Goal: Obtain resource: Obtain resource

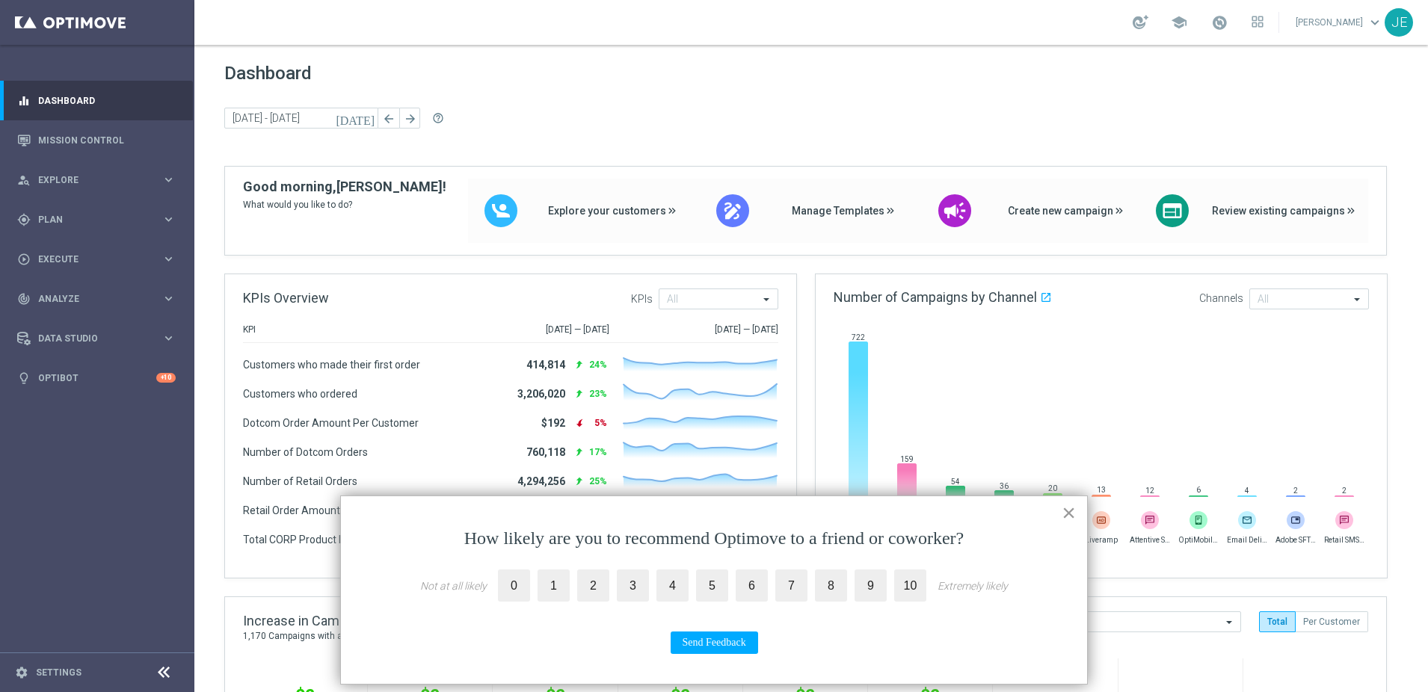
click at [1071, 513] on button "×" at bounding box center [1069, 513] width 14 height 24
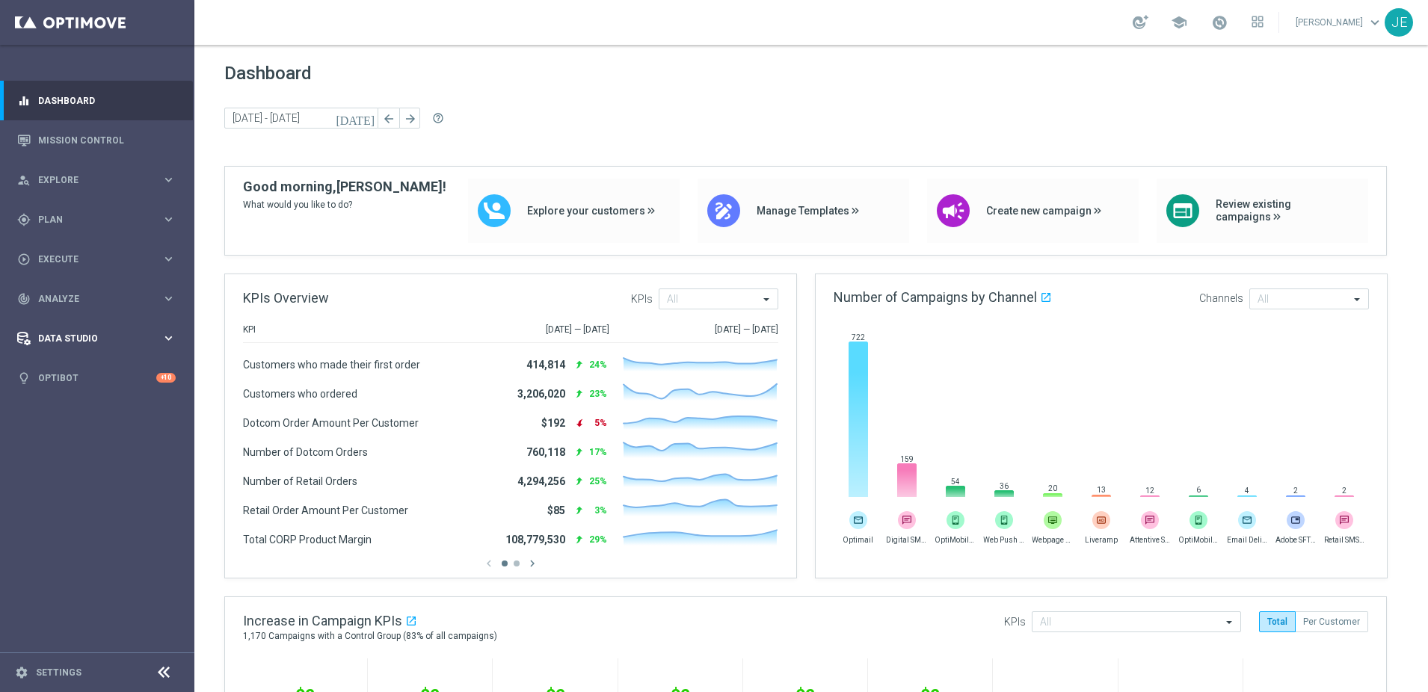
click at [96, 336] on span "Data Studio" at bounding box center [99, 338] width 123 height 9
click at [148, 215] on span "Plan" at bounding box center [99, 219] width 123 height 9
click at [142, 181] on span "Explore" at bounding box center [99, 180] width 123 height 9
click at [77, 206] on link "Customer Explorer" at bounding box center [97, 211] width 117 height 12
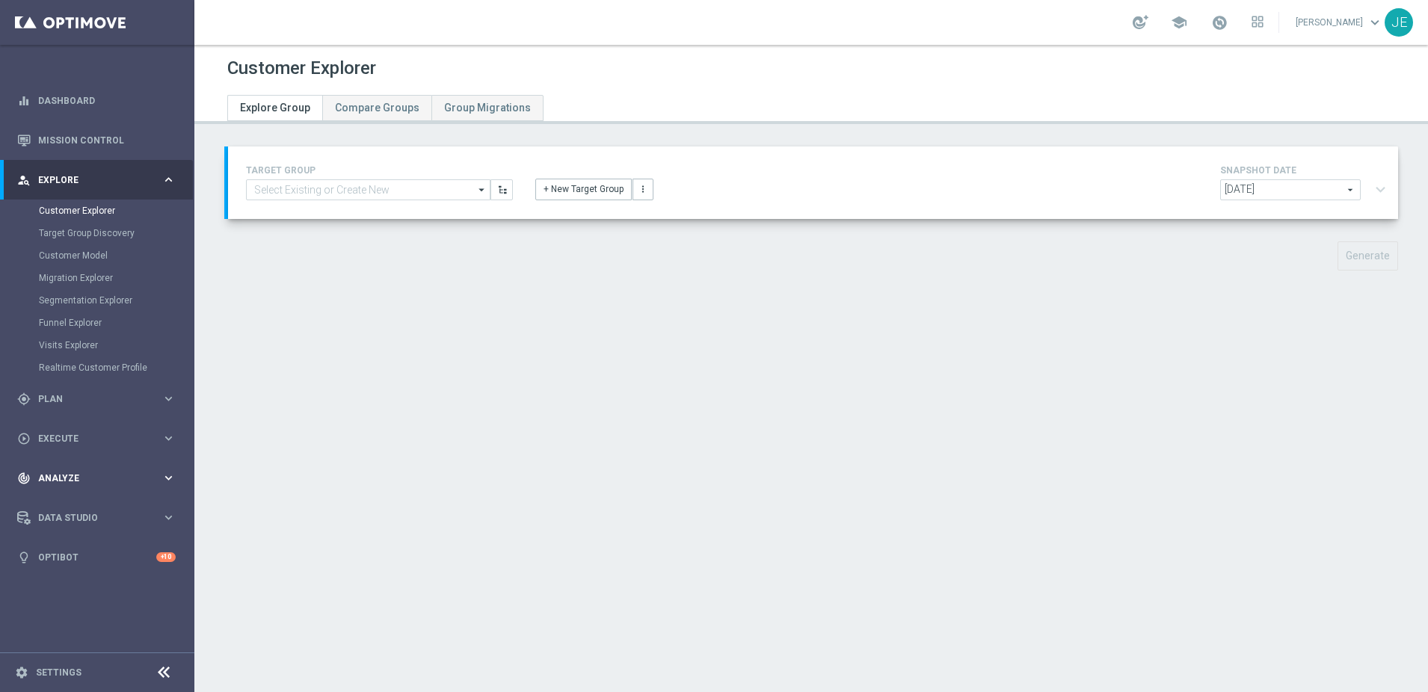
click at [169, 470] on div "track_changes Analyze keyboard_arrow_right" at bounding box center [96, 478] width 193 height 40
click at [67, 331] on link "Customer 360" at bounding box center [97, 330] width 117 height 12
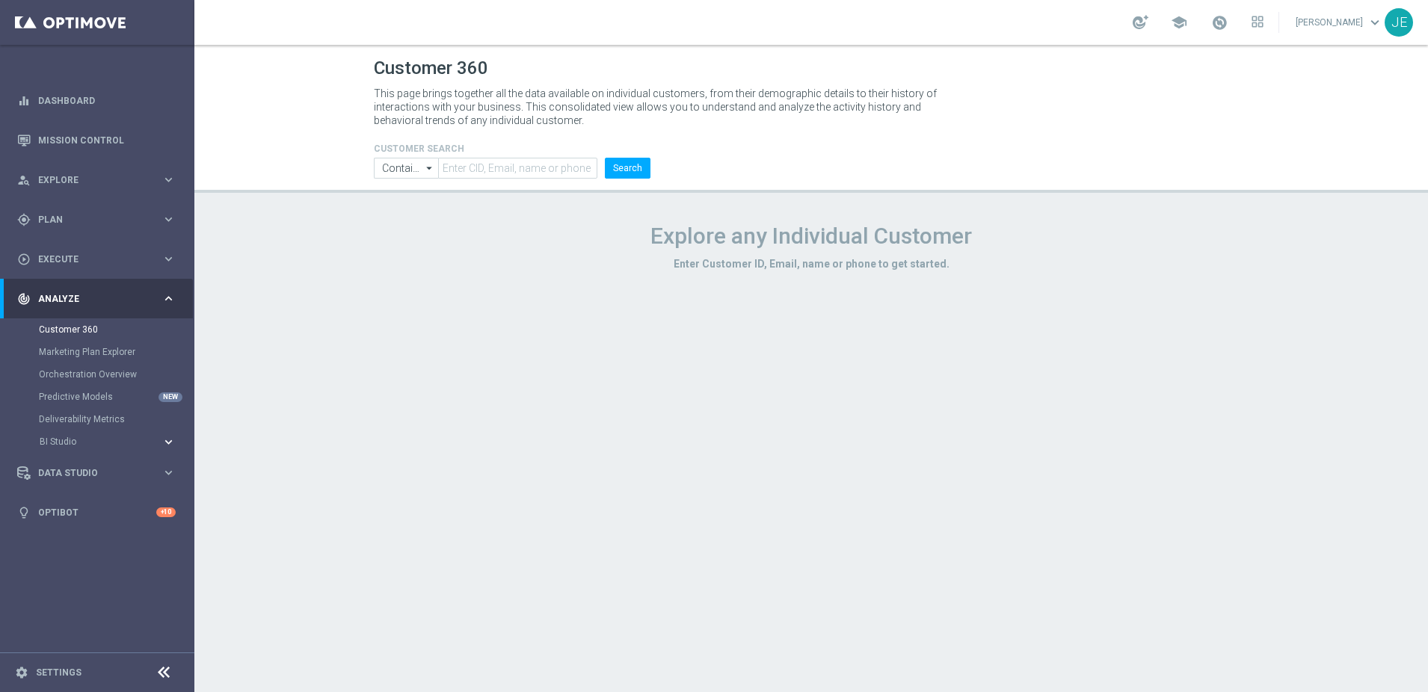
click at [167, 440] on icon "keyboard_arrow_right" at bounding box center [168, 442] width 14 height 14
click at [434, 171] on icon "arrow_drop_down" at bounding box center [429, 168] width 15 height 19
click at [168, 181] on icon "keyboard_arrow_right" at bounding box center [168, 180] width 14 height 14
type input "Contains"
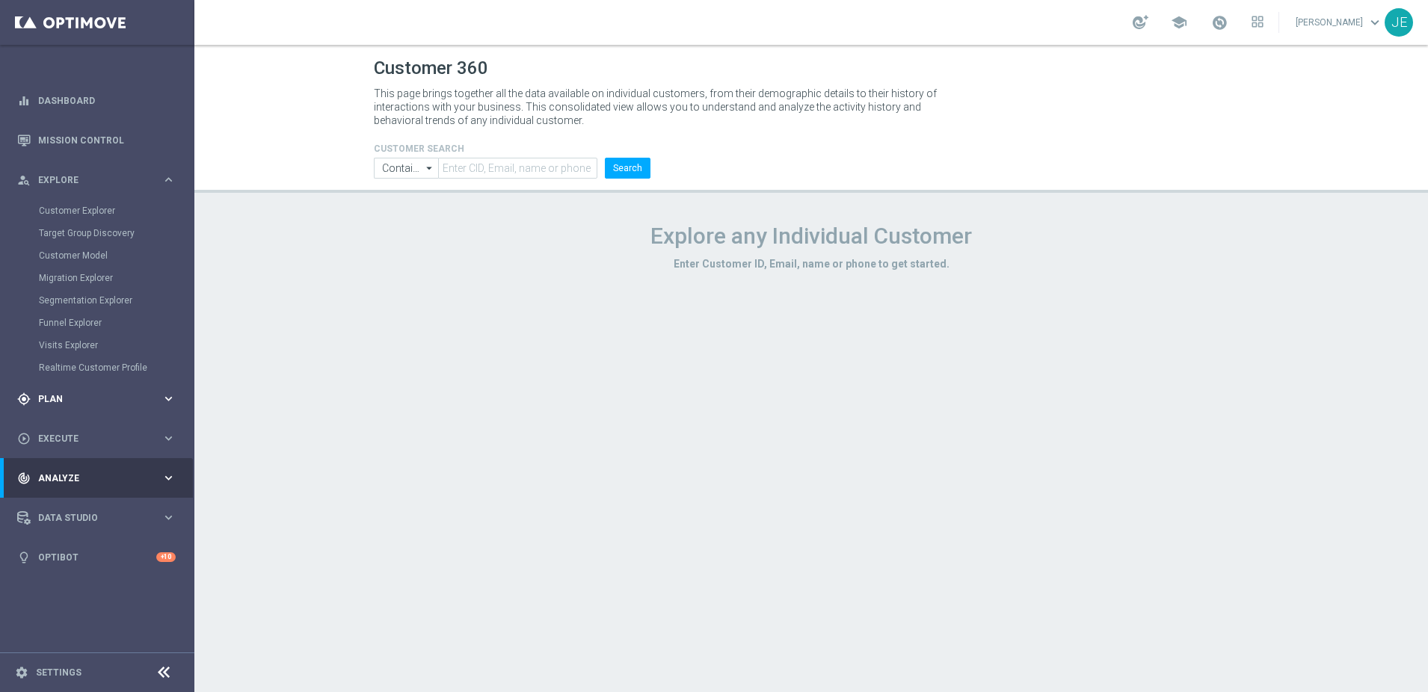
click at [52, 397] on span "Plan" at bounding box center [99, 399] width 123 height 9
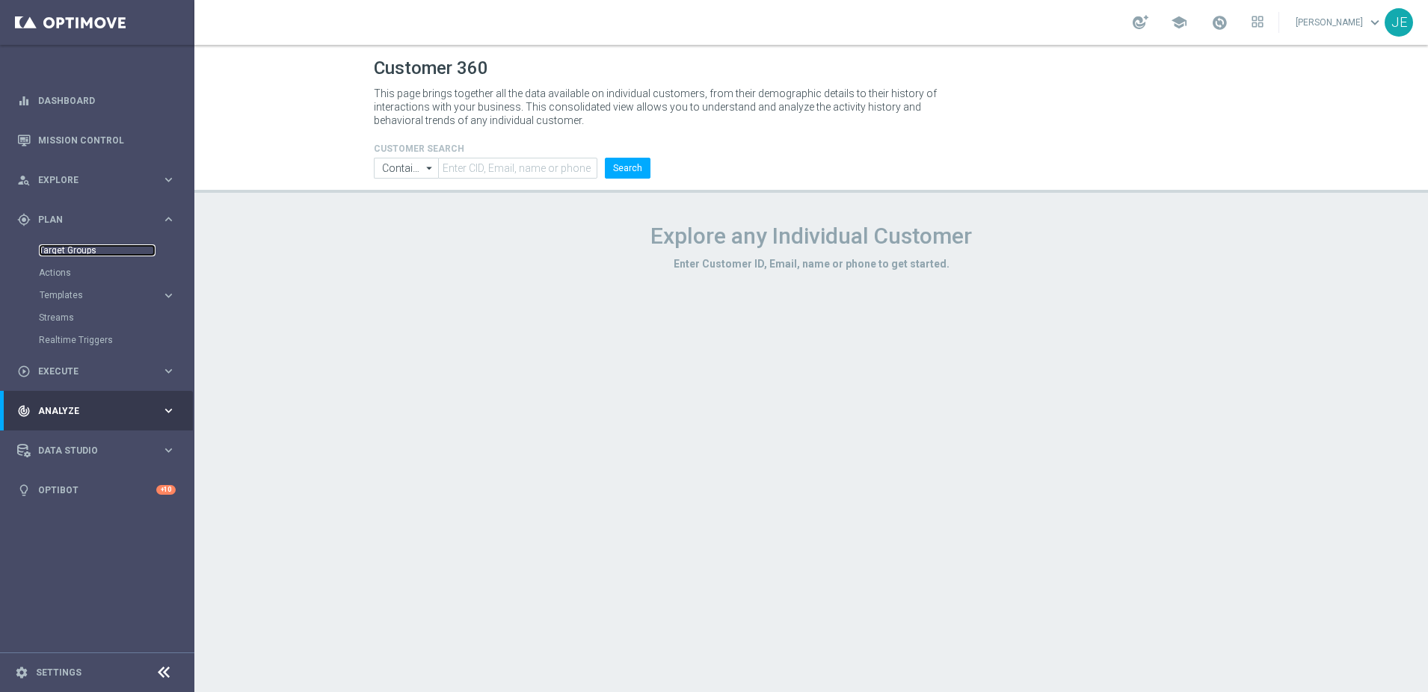
click at [64, 247] on link "Target Groups" at bounding box center [97, 250] width 117 height 12
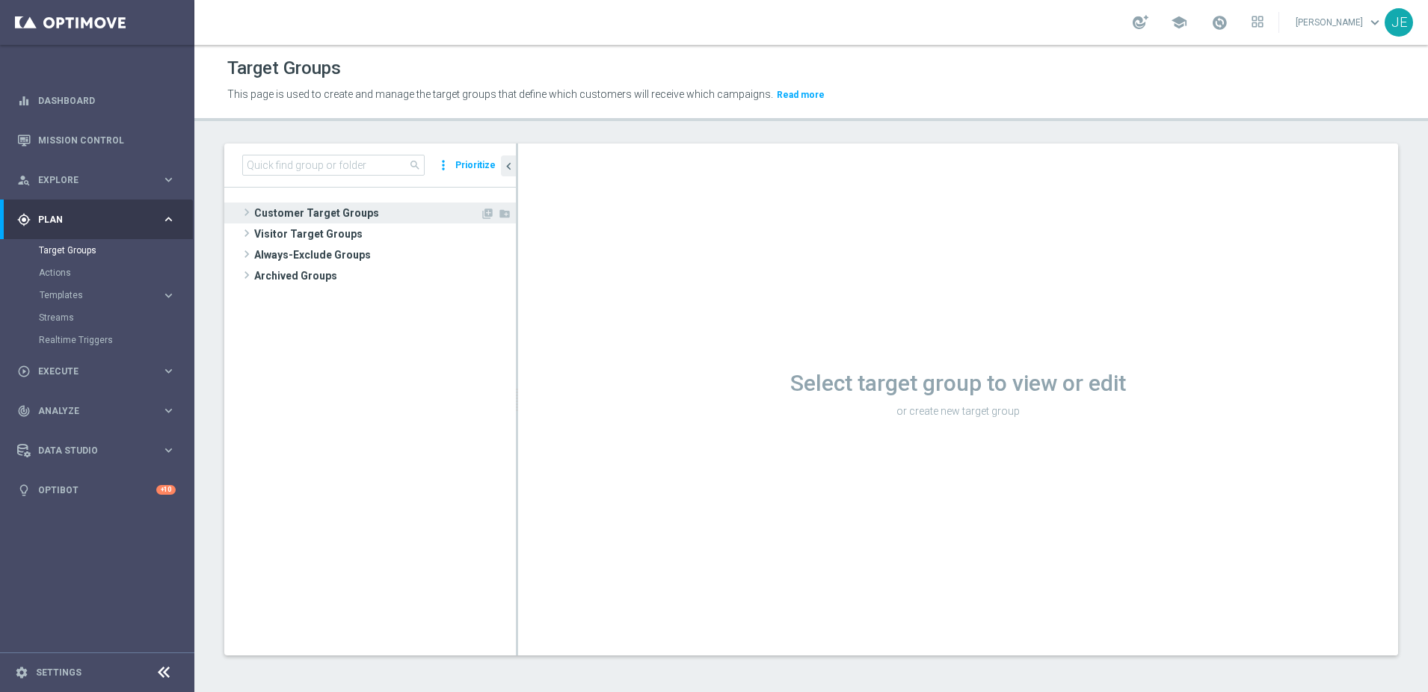
click at [249, 206] on span at bounding box center [246, 212] width 15 height 18
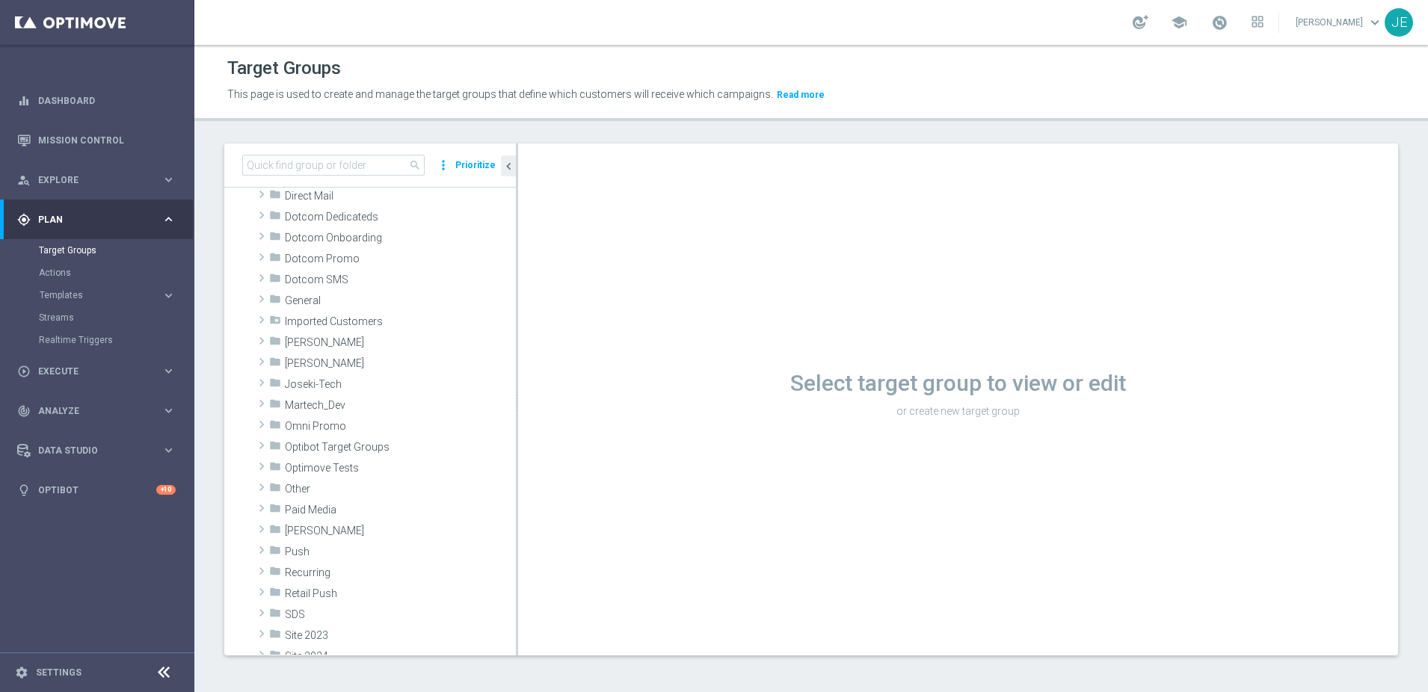
scroll to position [99, 0]
click at [262, 369] on span at bounding box center [261, 365] width 15 height 18
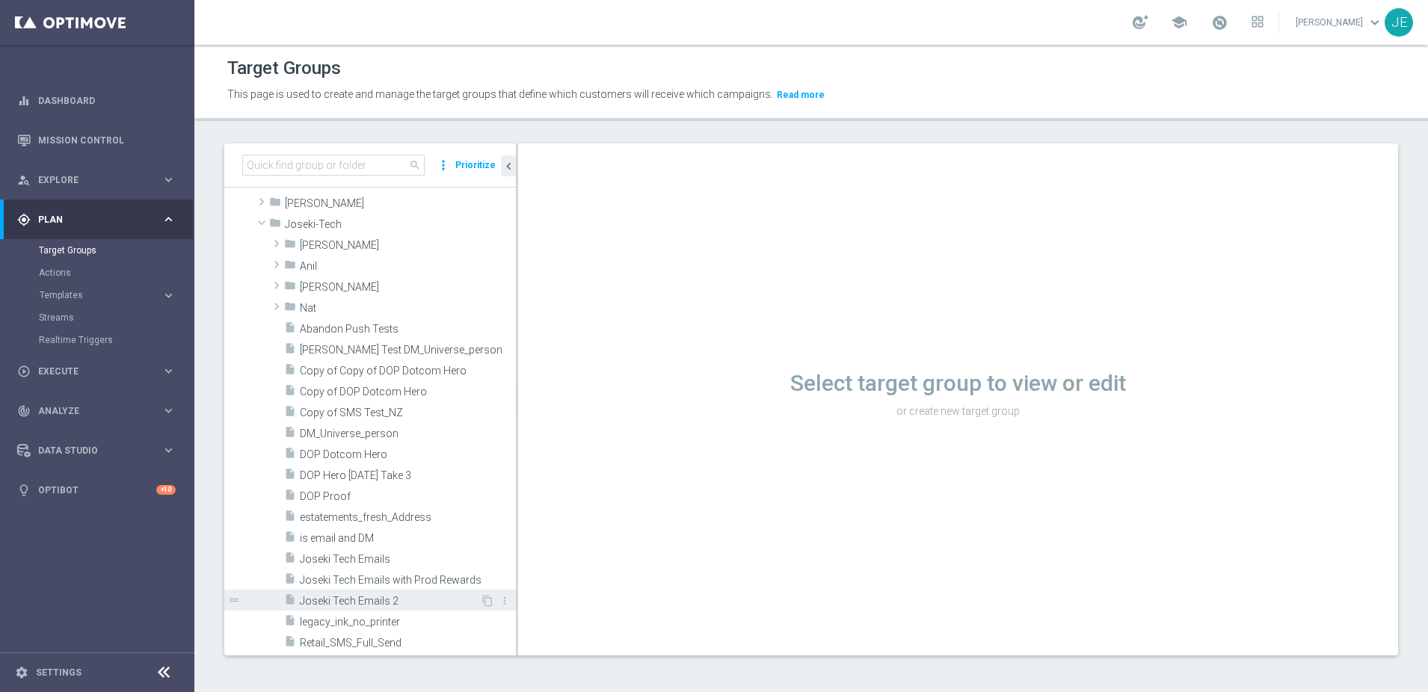
scroll to position [223, 0]
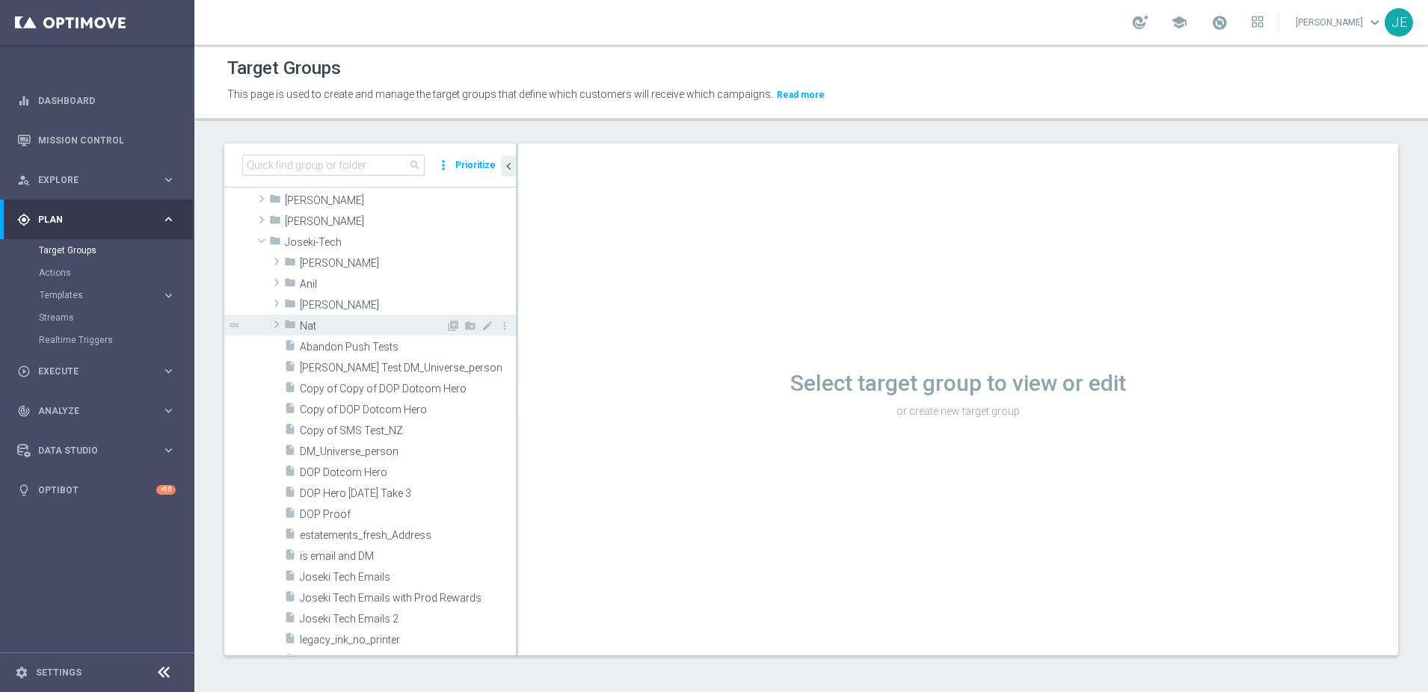
click at [274, 329] on span at bounding box center [276, 325] width 15 height 18
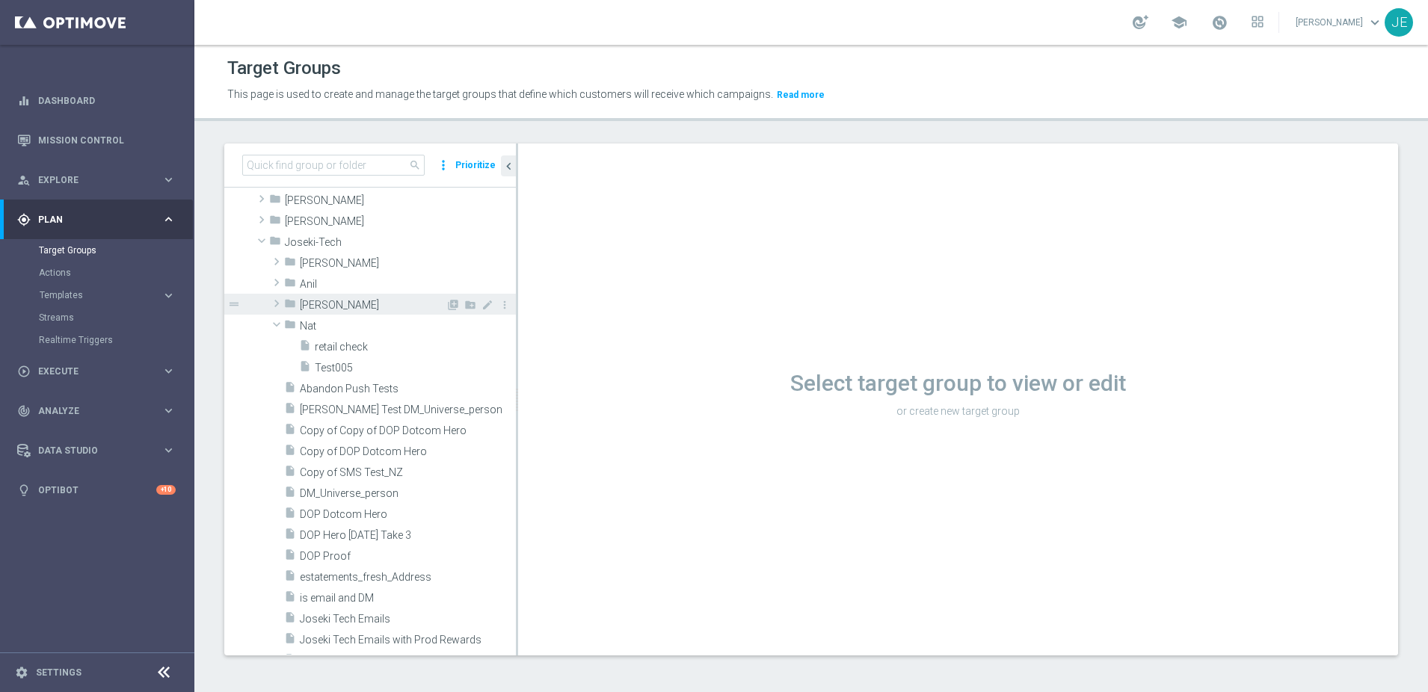
click at [274, 303] on span at bounding box center [276, 304] width 15 height 18
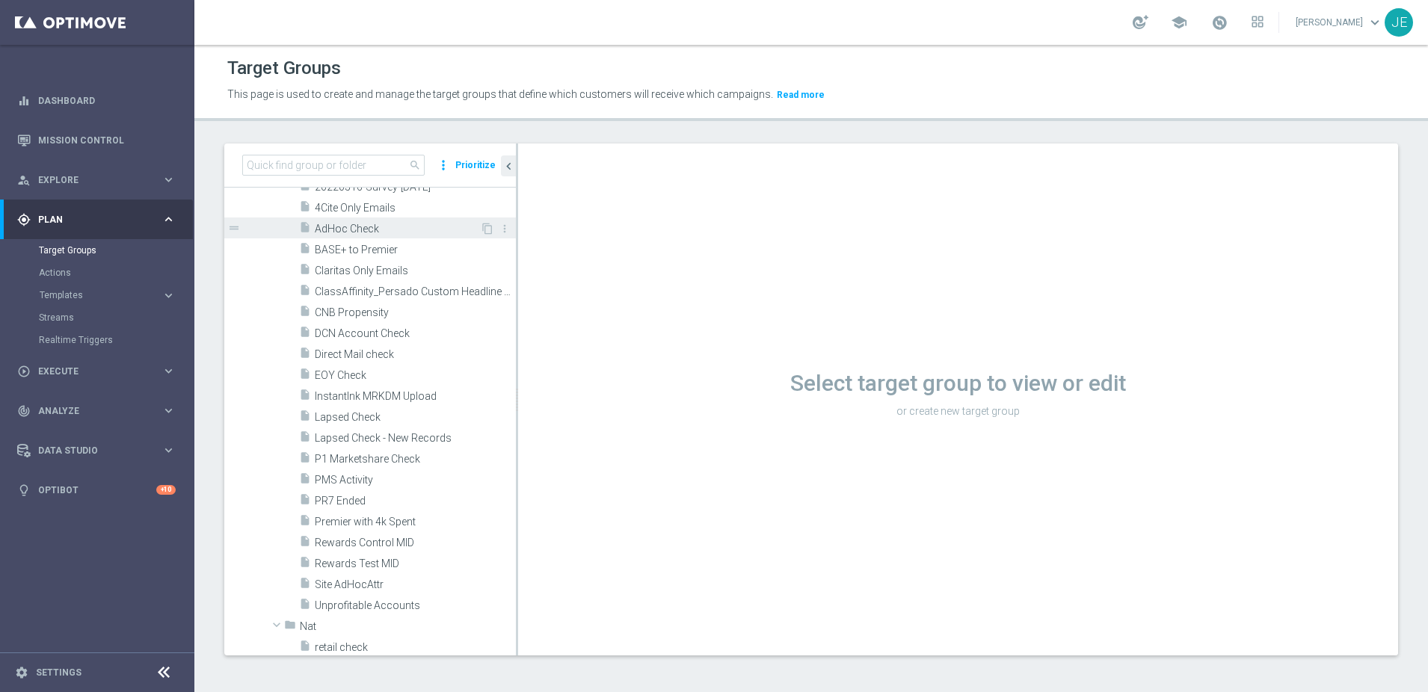
scroll to position [427, 0]
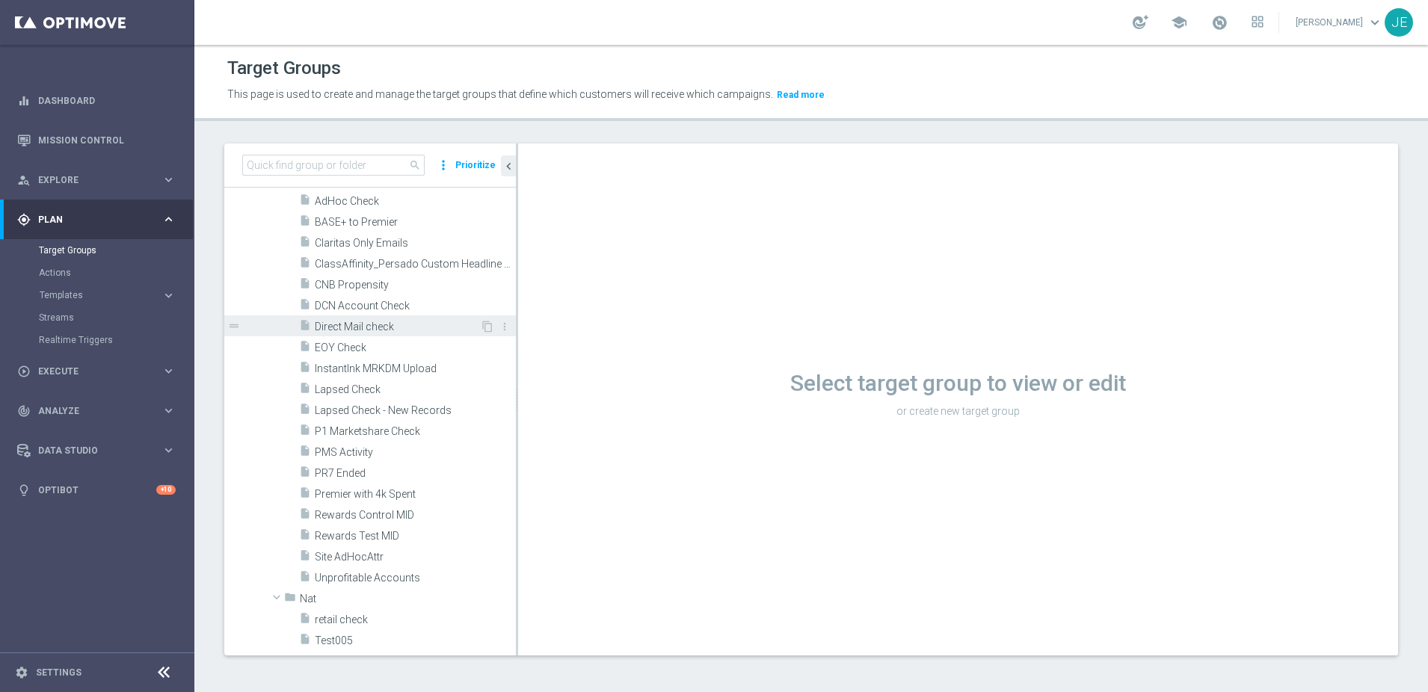
click at [348, 321] on span "Direct Mail check" at bounding box center [397, 327] width 165 height 13
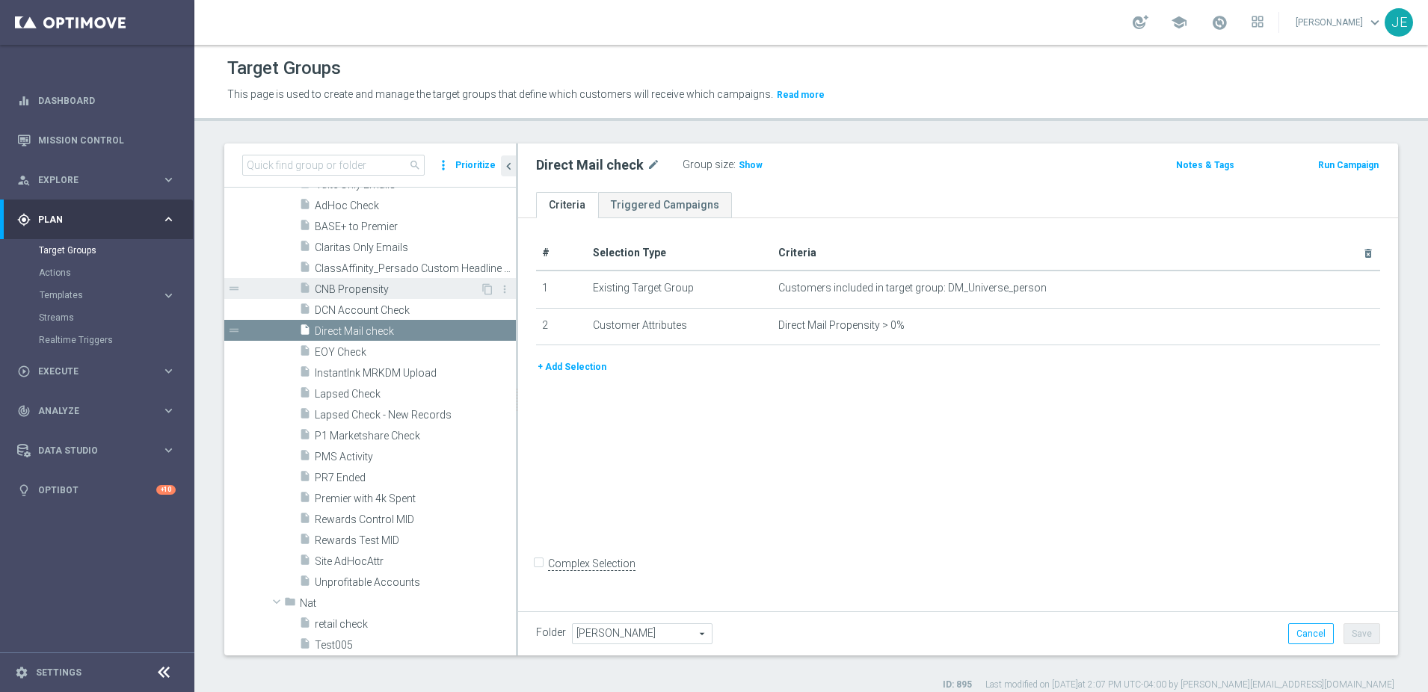
scroll to position [354, 0]
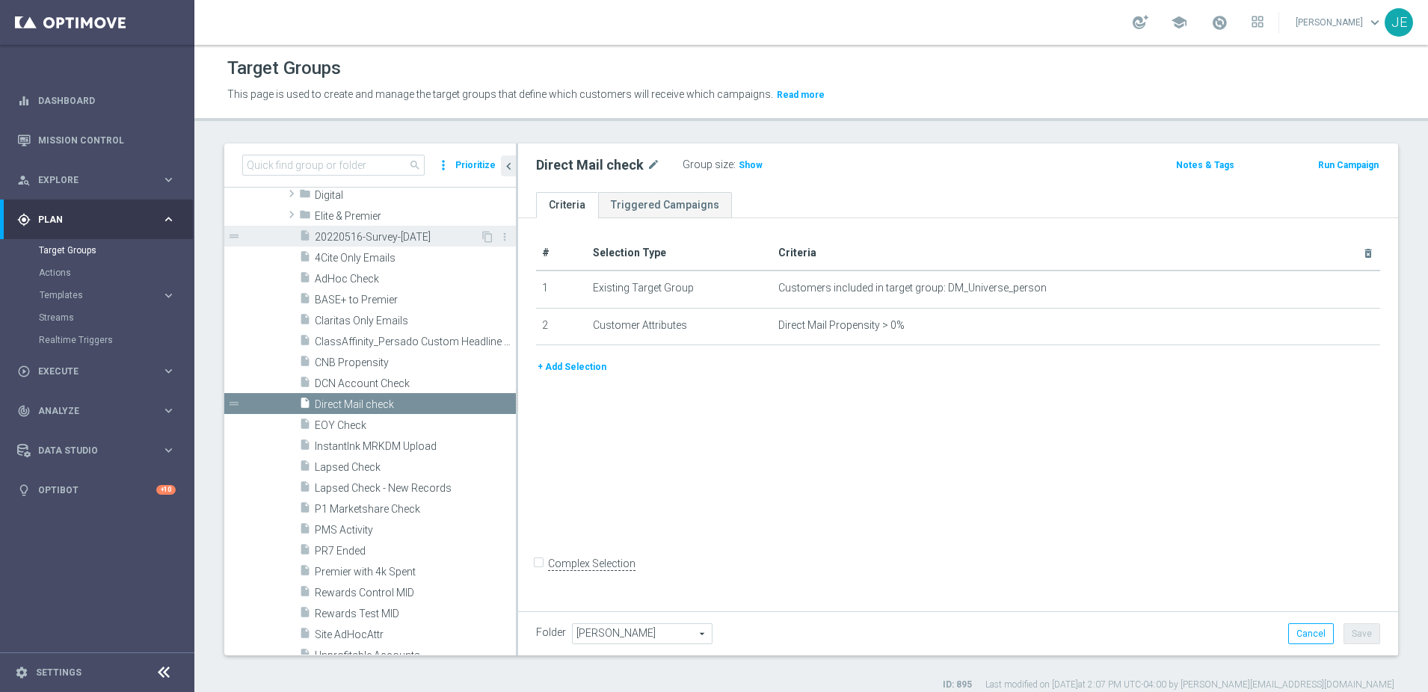
click at [378, 230] on div "insert_drive_file 20220516-Survey-[DATE]" at bounding box center [389, 236] width 181 height 21
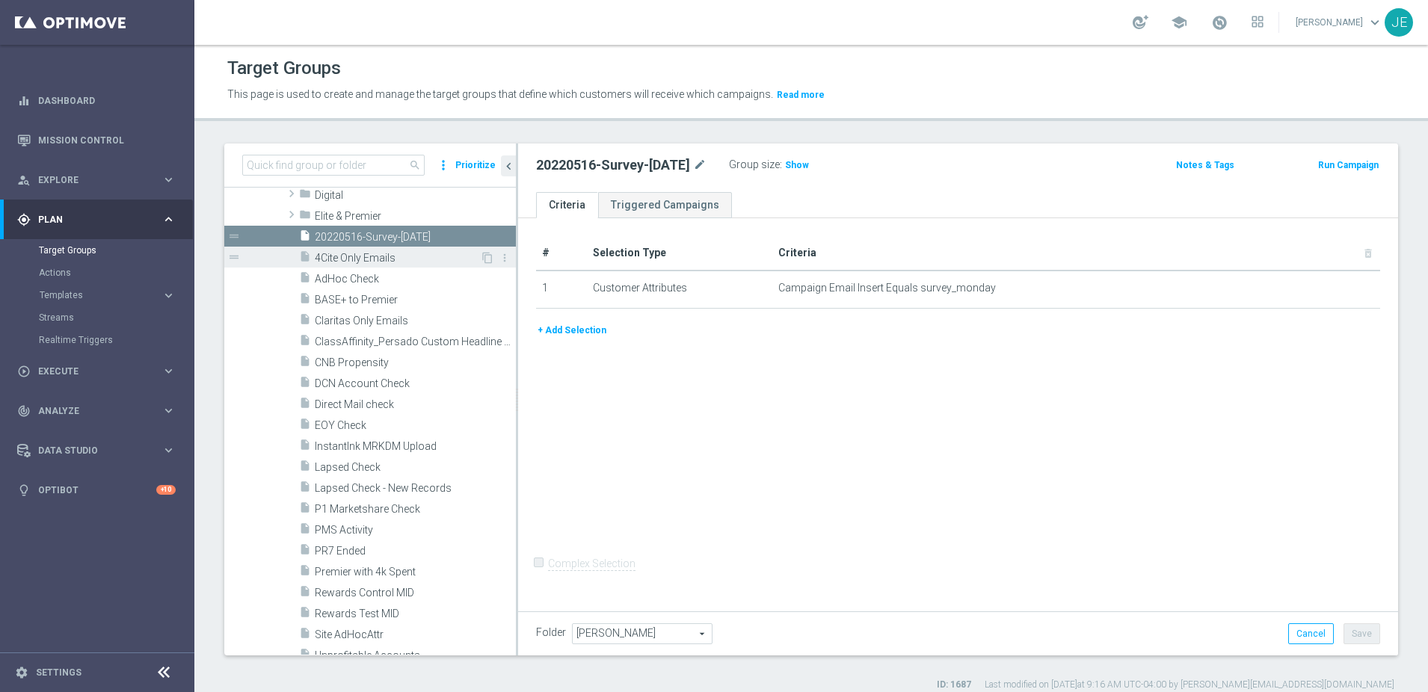
click at [363, 261] on span "4Cite Only Emails" at bounding box center [397, 258] width 165 height 13
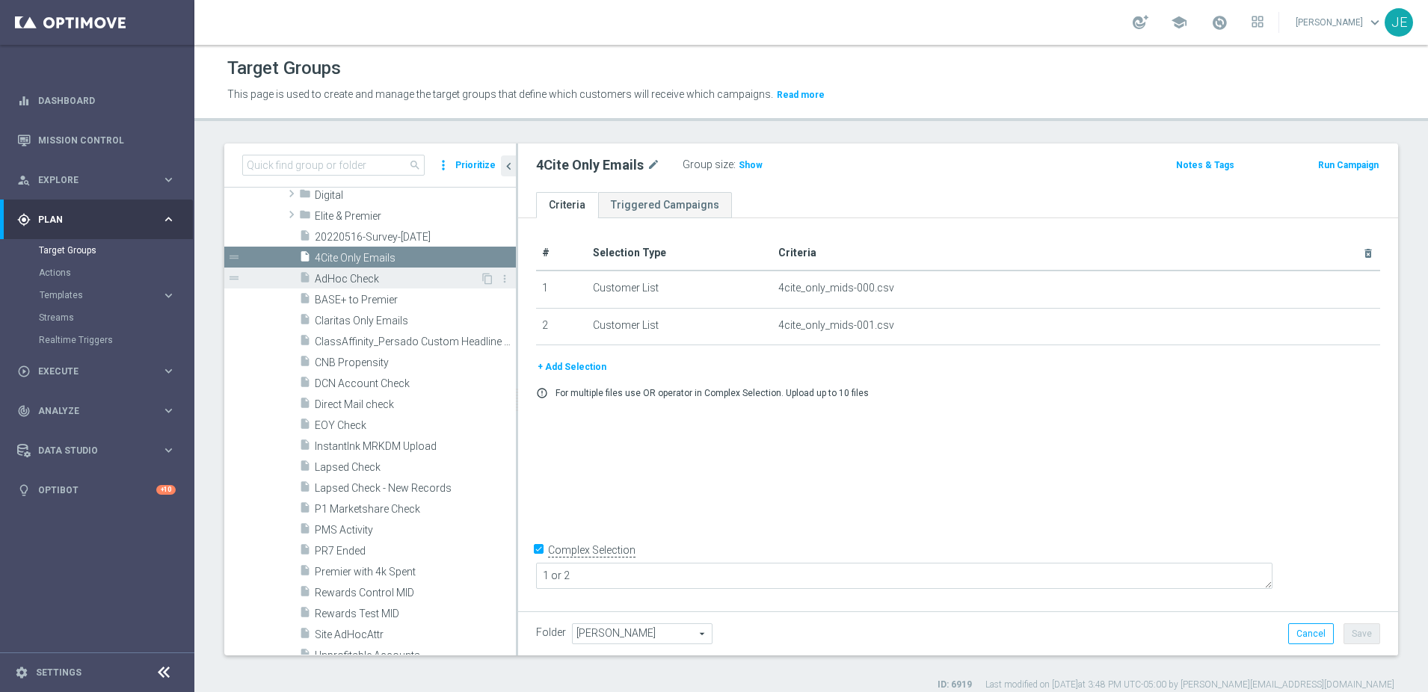
click at [356, 279] on span "AdHoc Check" at bounding box center [397, 279] width 165 height 13
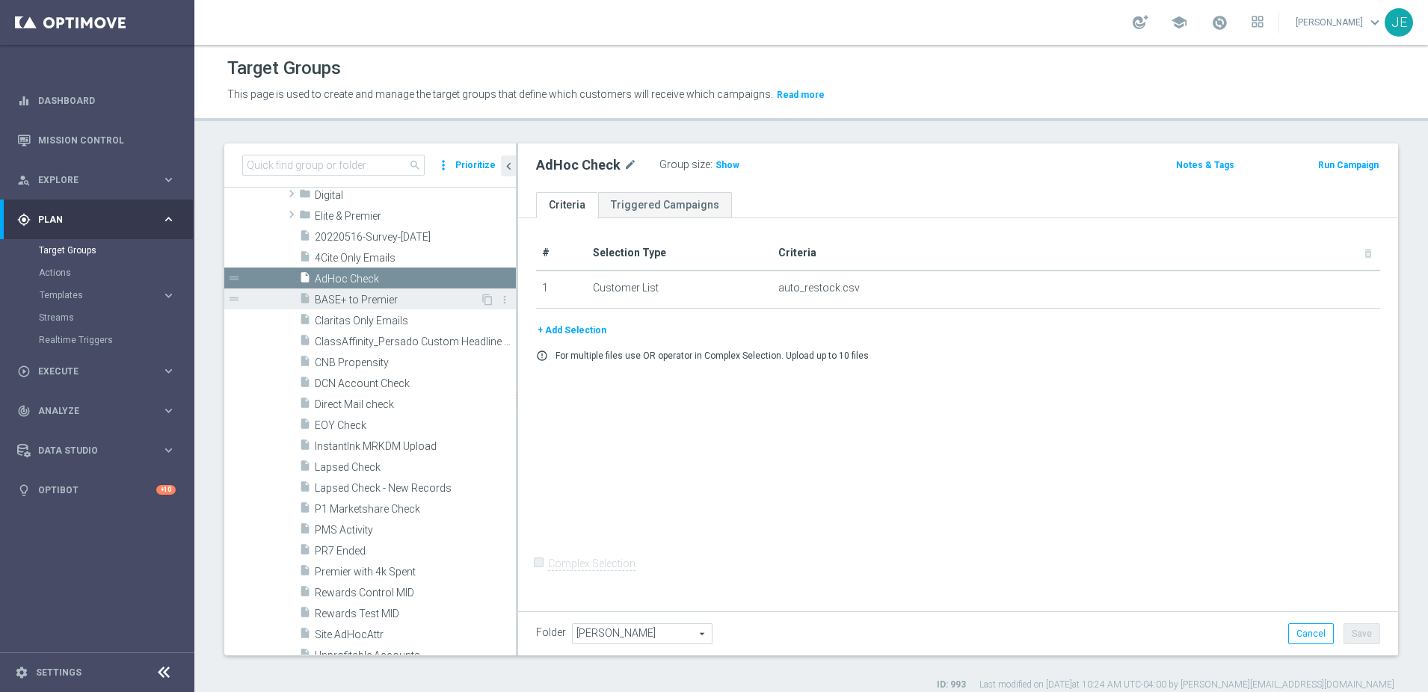
click at [364, 301] on span "BASE+ to Premier" at bounding box center [397, 300] width 165 height 13
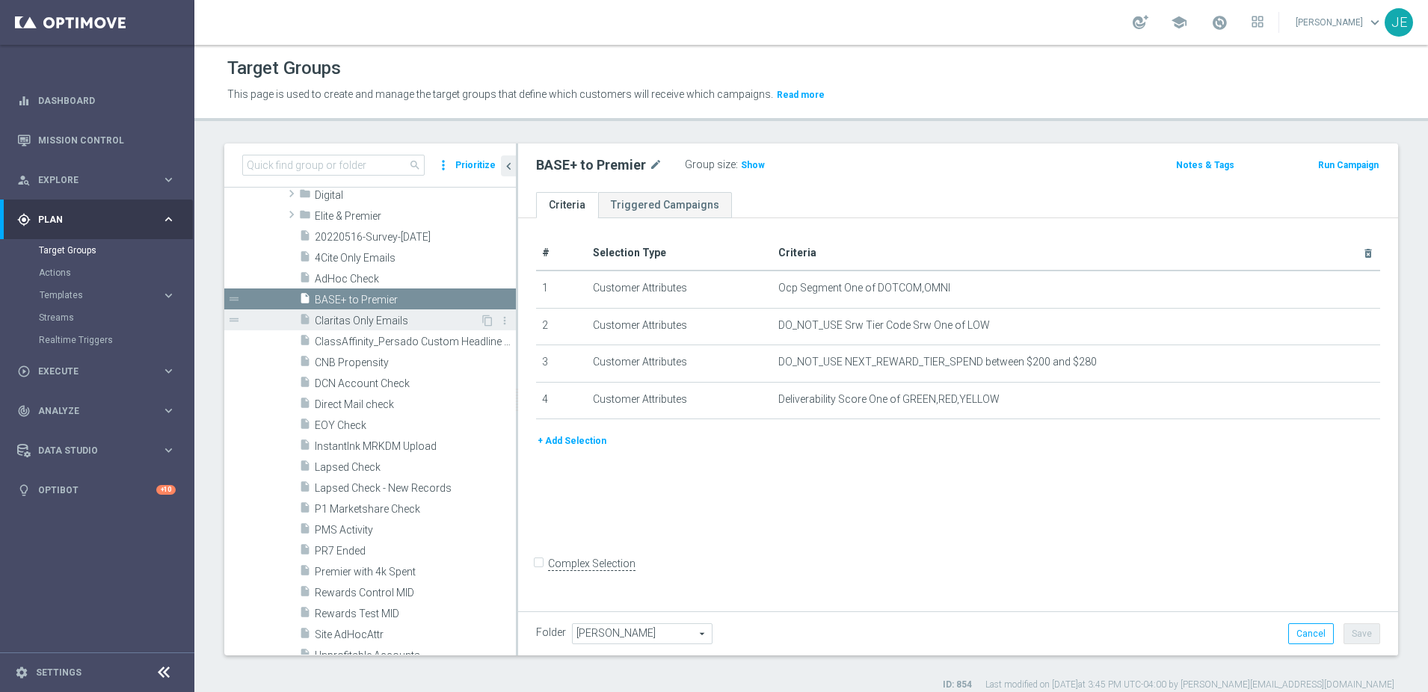
click at [366, 321] on span "Claritas Only Emails" at bounding box center [397, 321] width 165 height 13
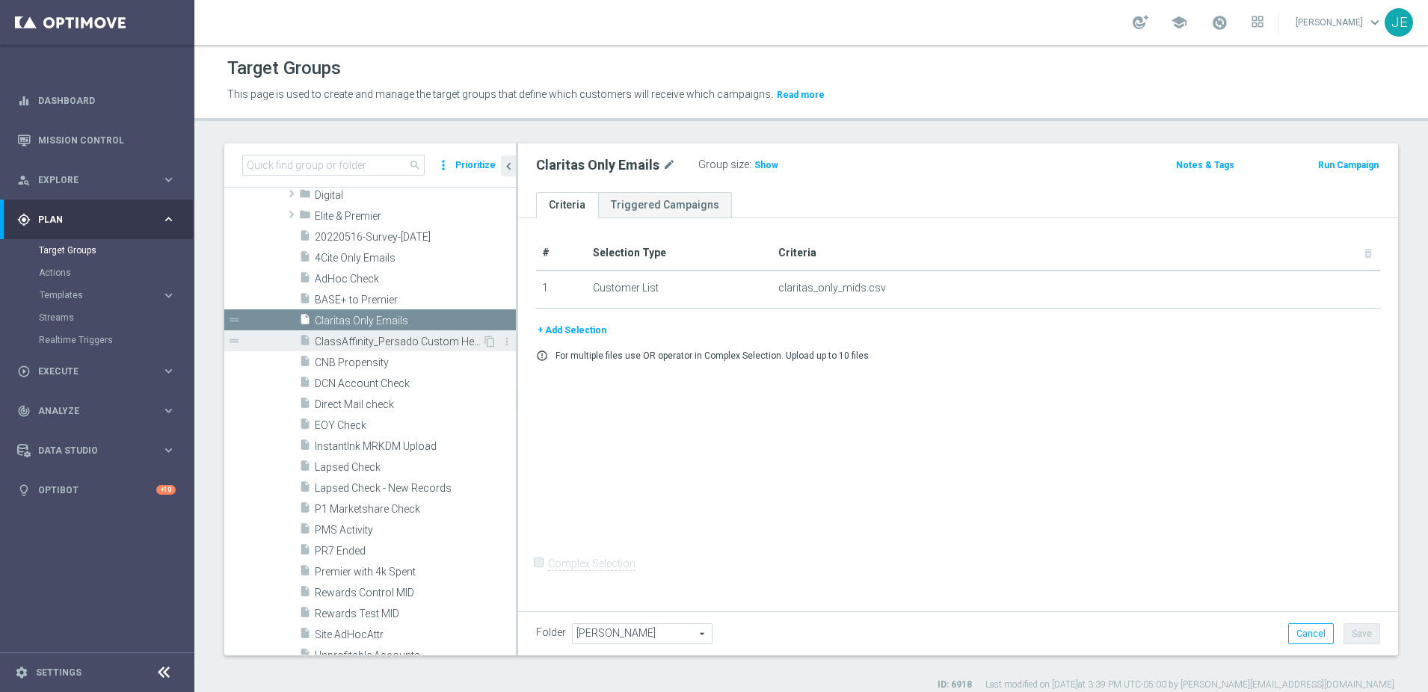
click at [367, 345] on span "ClassAffinity_Persado Custom Headline Test" at bounding box center [398, 342] width 167 height 13
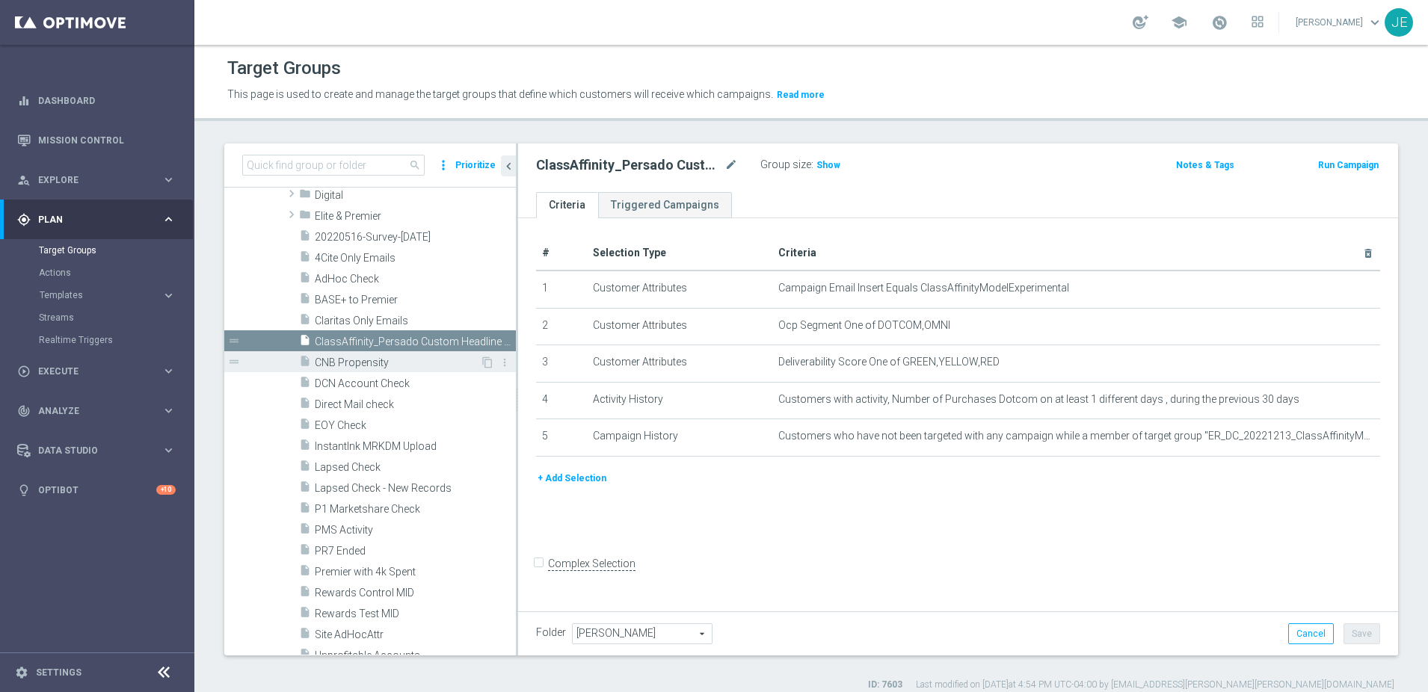
click at [342, 367] on span "CNB Propensity" at bounding box center [397, 363] width 165 height 13
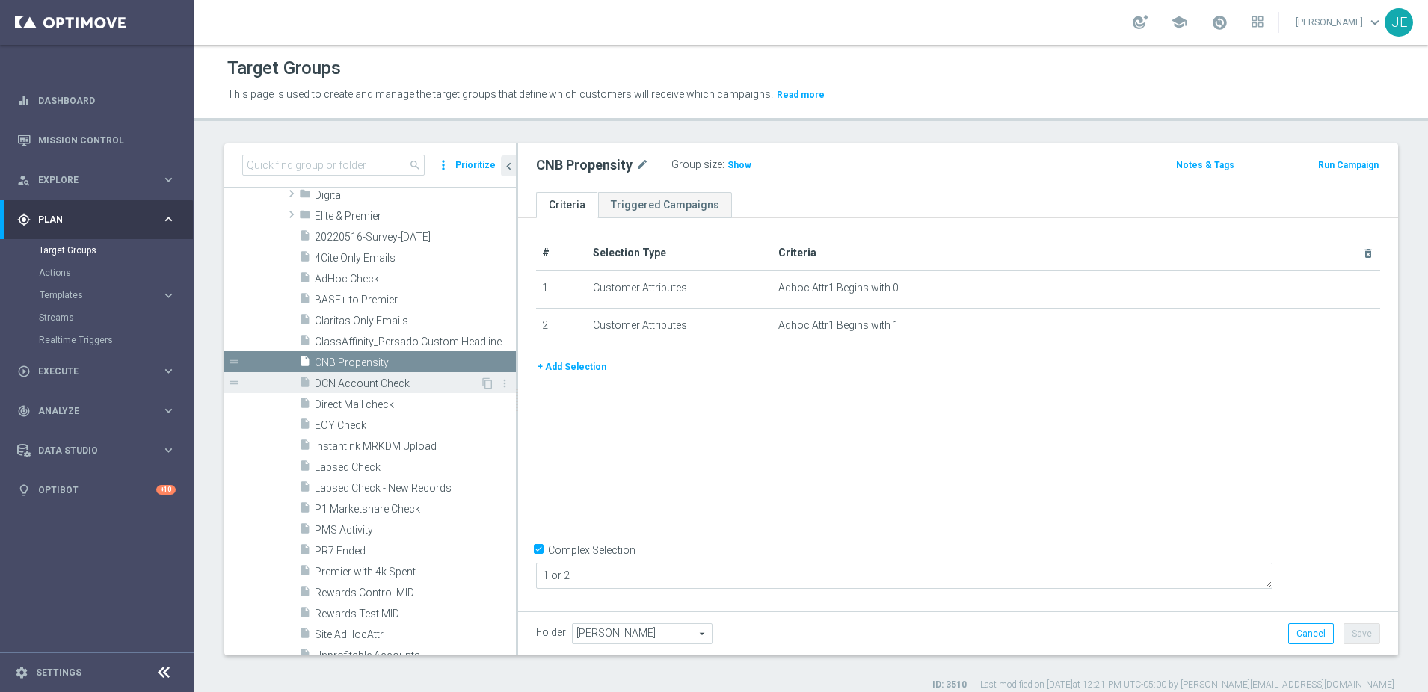
click at [342, 381] on span "DCN Account Check" at bounding box center [397, 384] width 165 height 13
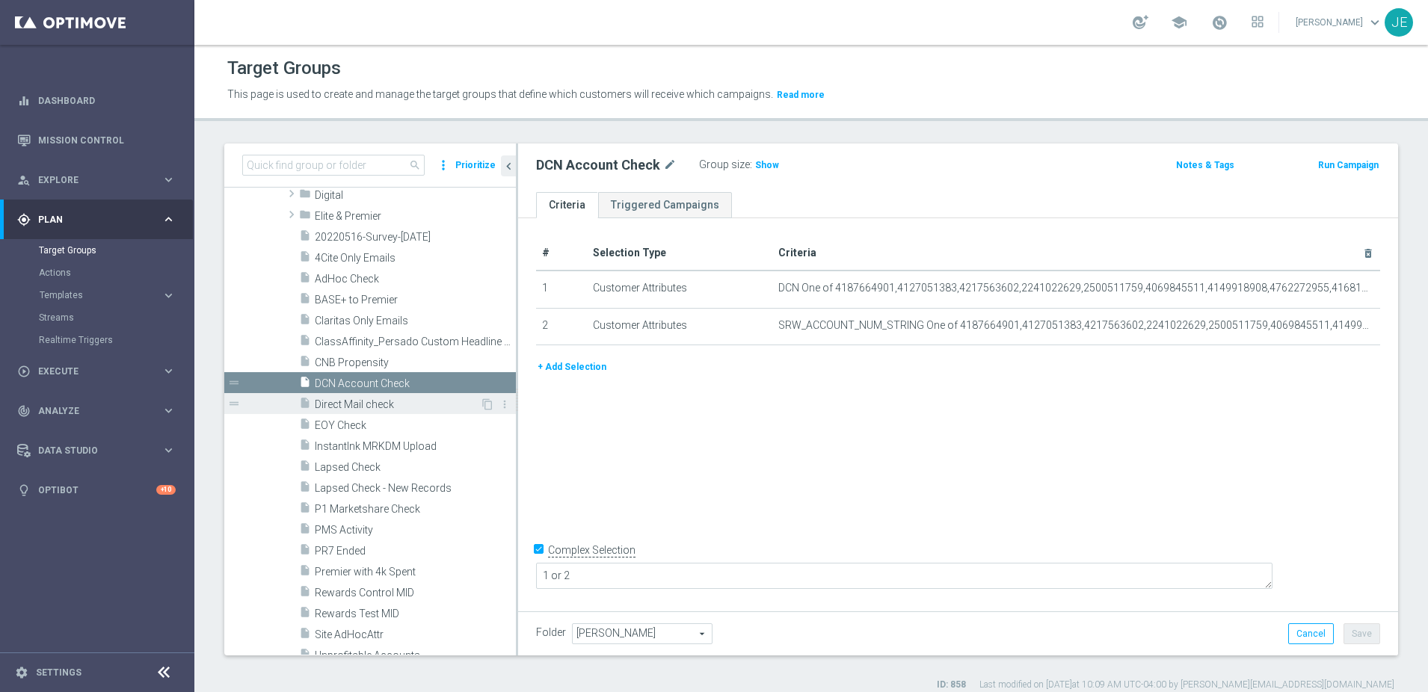
click at [343, 402] on span "Direct Mail check" at bounding box center [397, 405] width 165 height 13
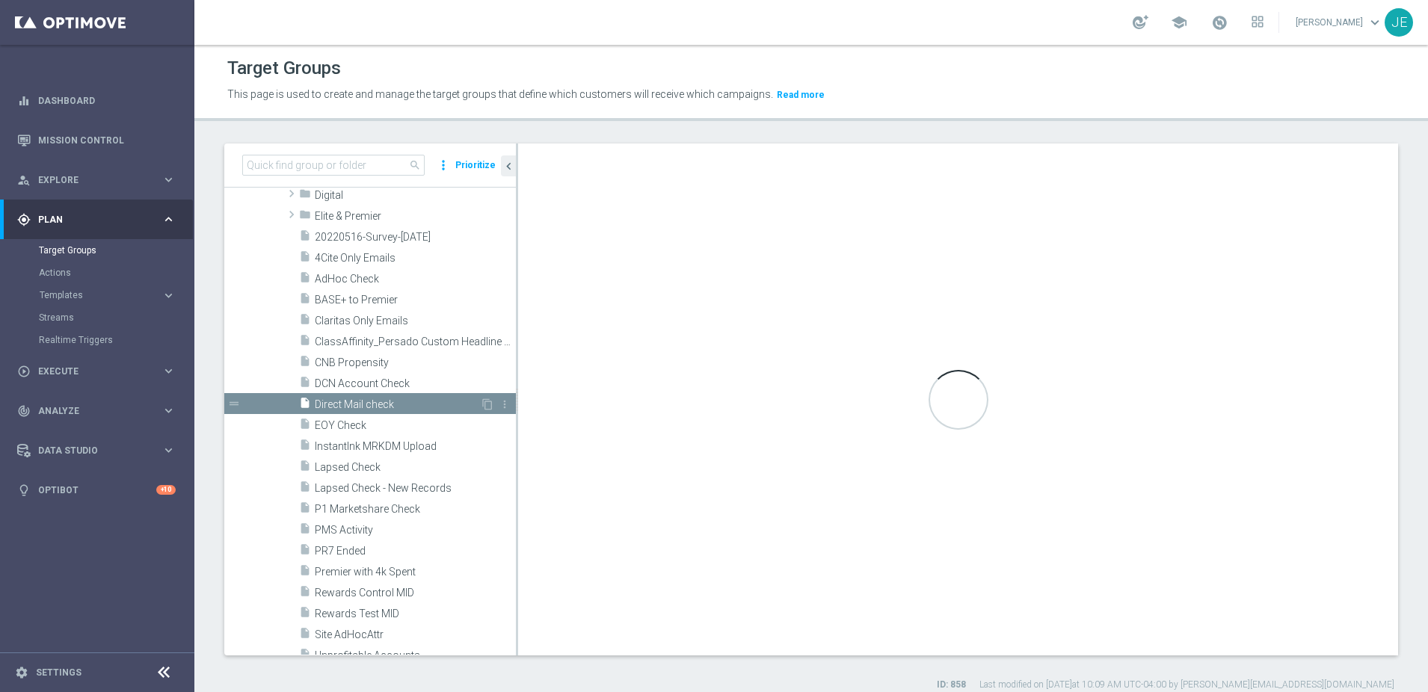
checkbox input "false"
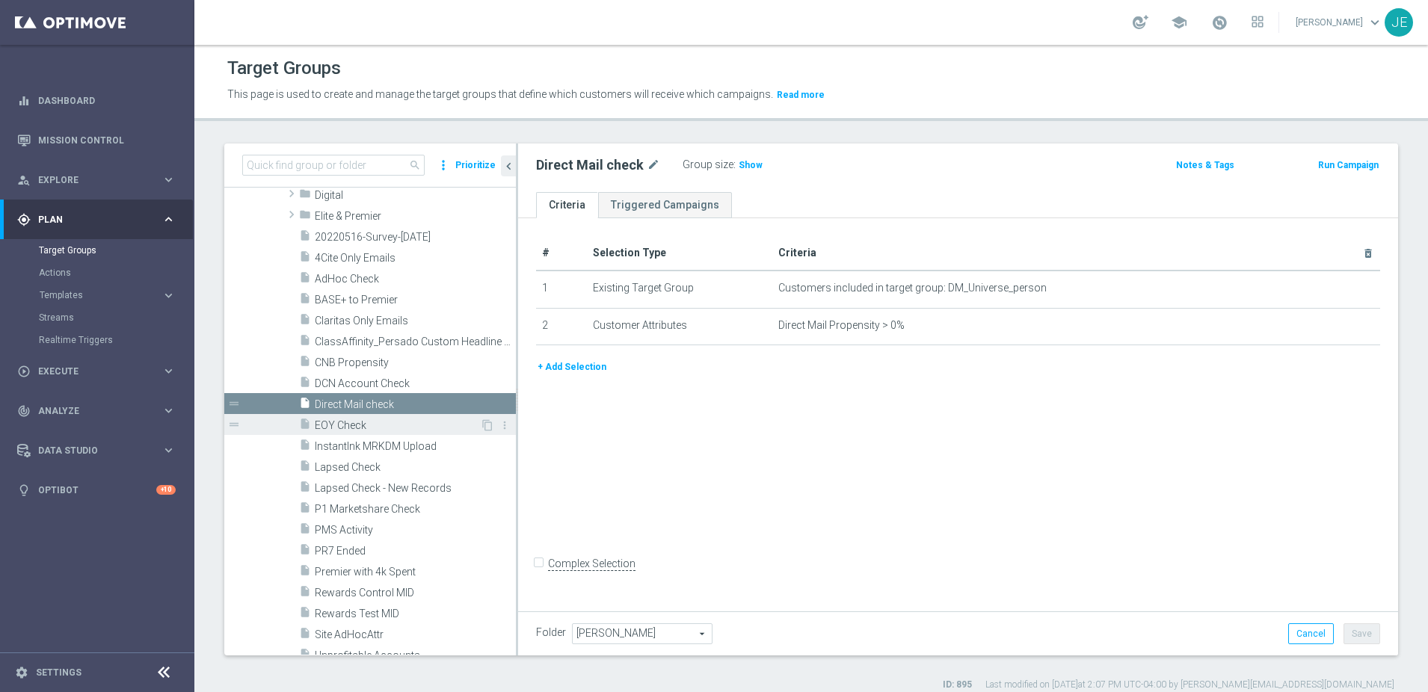
click at [345, 422] on span "EOY Check" at bounding box center [397, 425] width 165 height 13
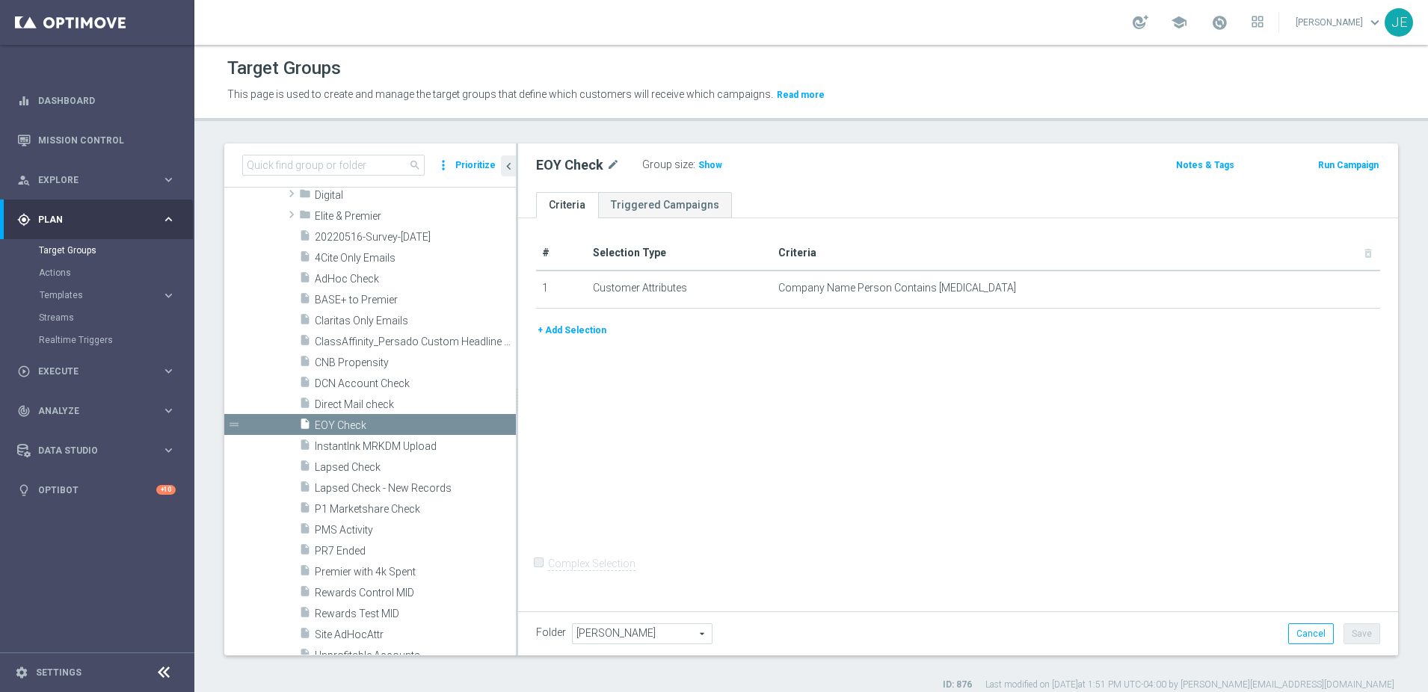
click at [548, 329] on button "+ Add Selection" at bounding box center [572, 330] width 72 height 16
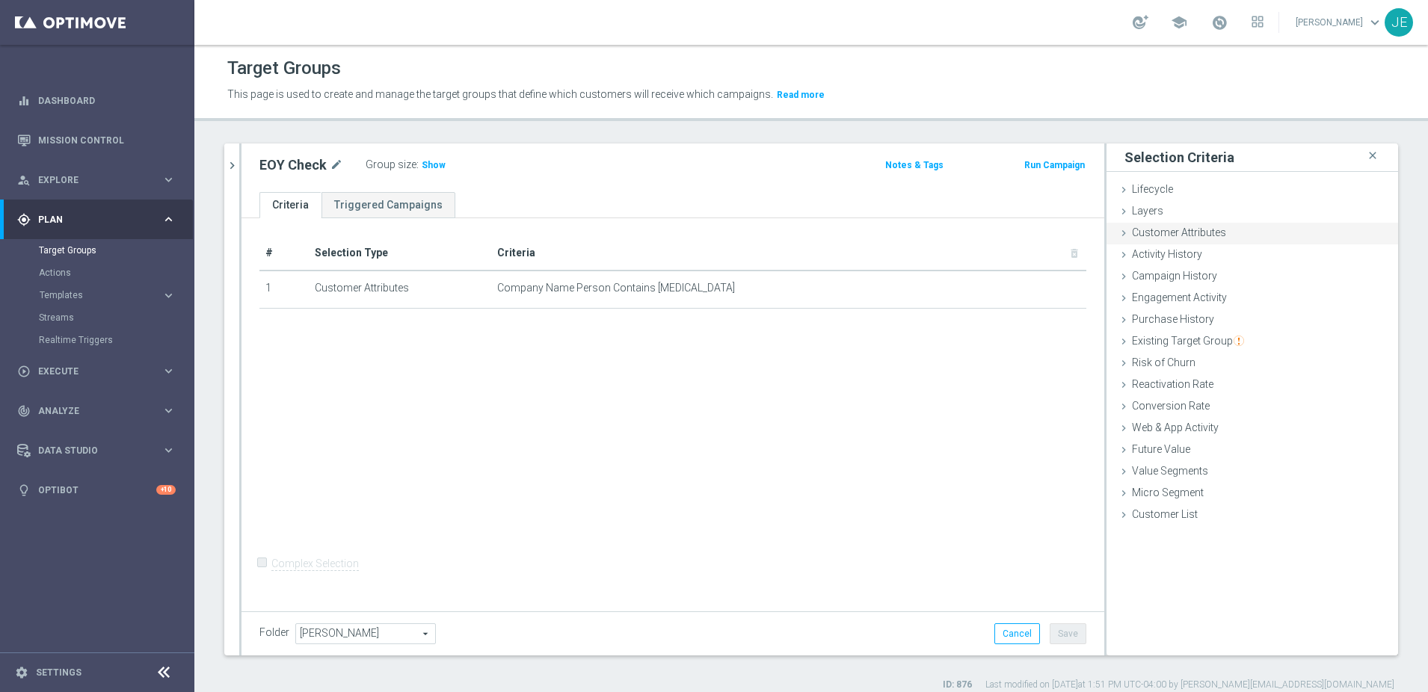
click at [1120, 236] on div "Customer Attributes done" at bounding box center [1253, 234] width 292 height 22
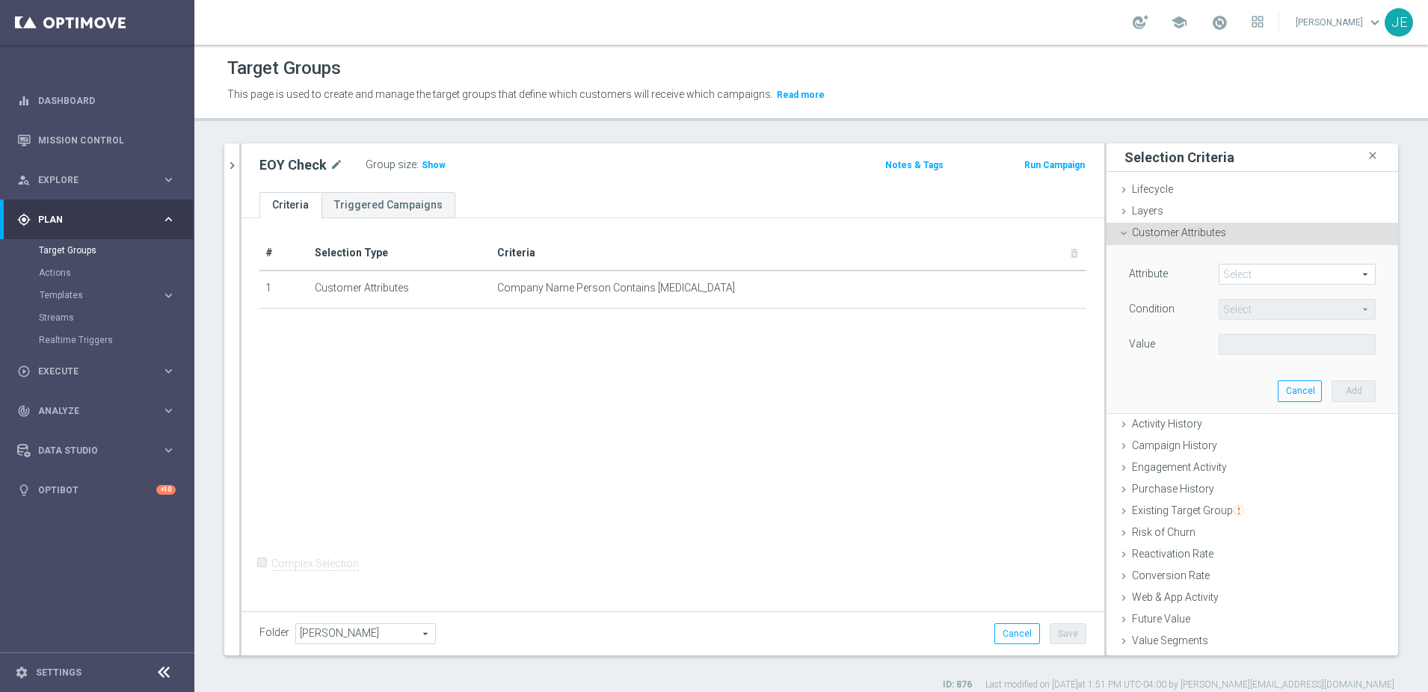
click at [1231, 274] on span at bounding box center [1297, 274] width 156 height 19
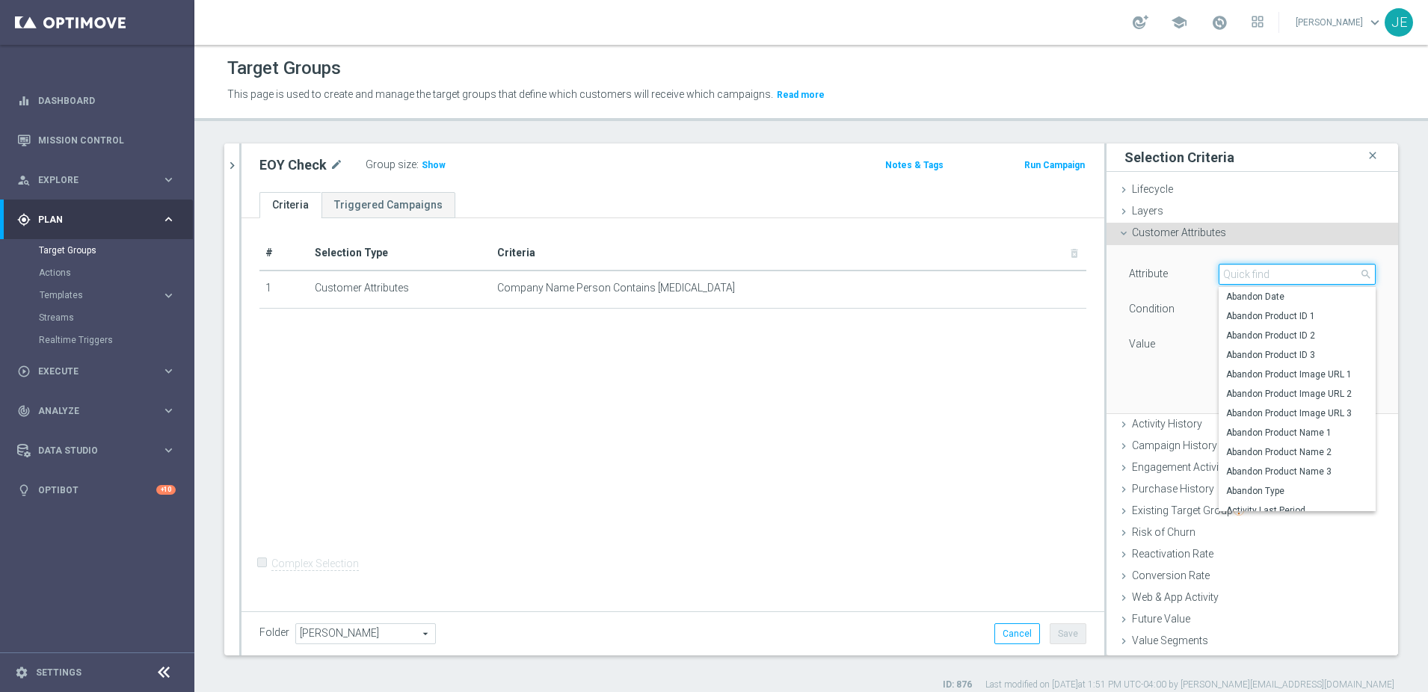
click at [1280, 274] on input "search" at bounding box center [1297, 274] width 157 height 21
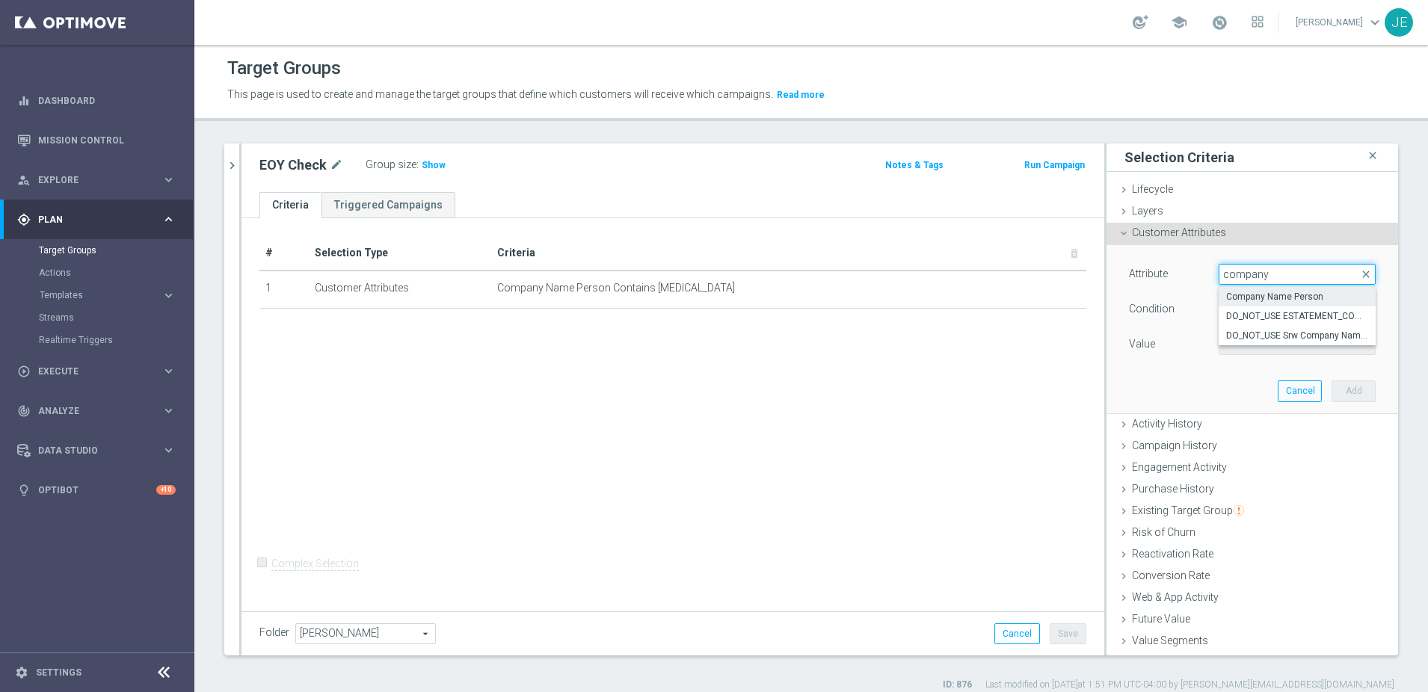
type input "company"
click at [1254, 296] on span "Company Name Person" at bounding box center [1297, 297] width 142 height 12
type input "Company Name Person"
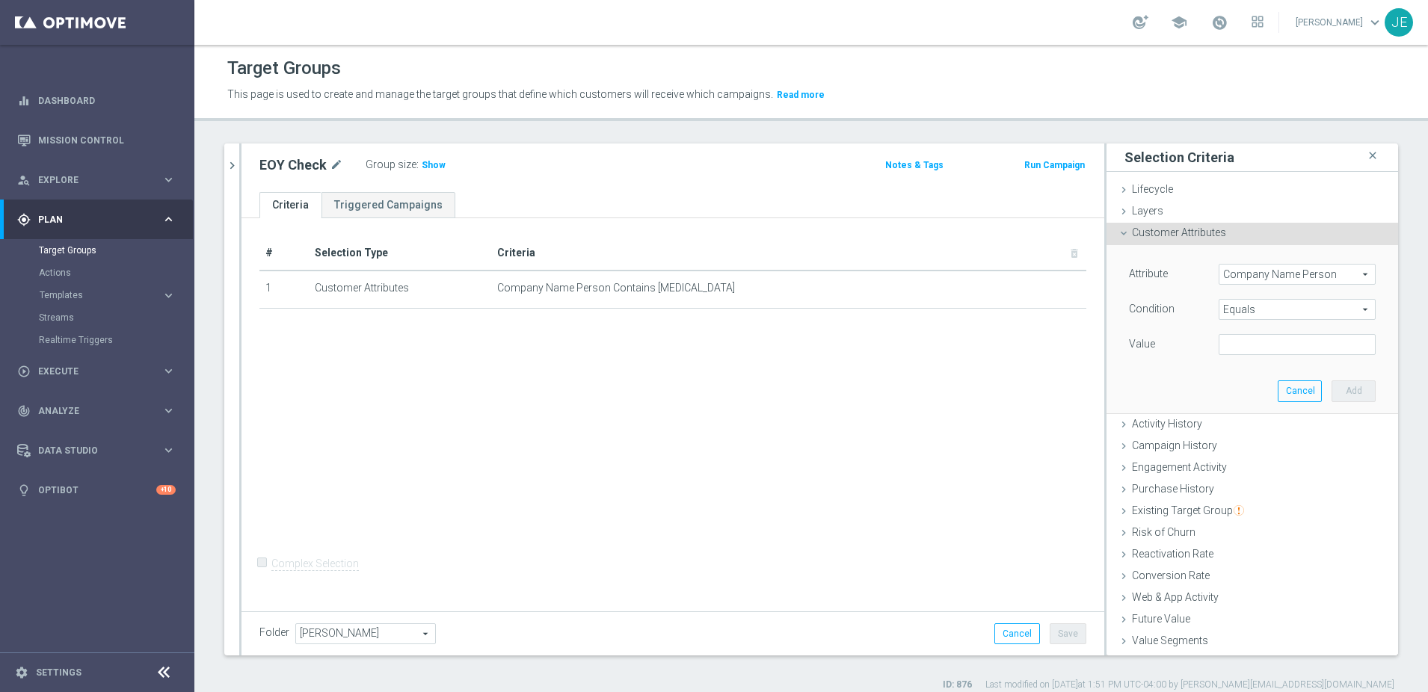
click at [1238, 311] on span "Equals" at bounding box center [1297, 309] width 156 height 19
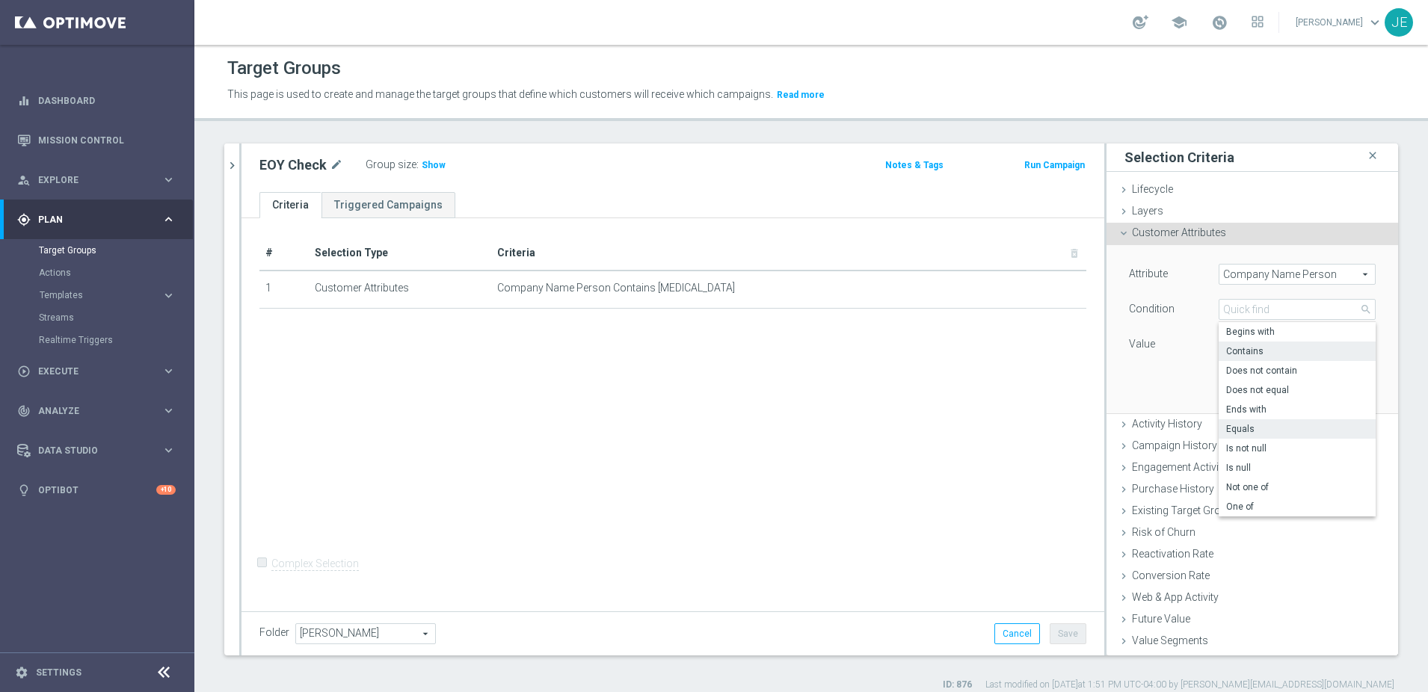
click at [1237, 355] on span "Contains" at bounding box center [1297, 351] width 142 height 12
type input "Contains"
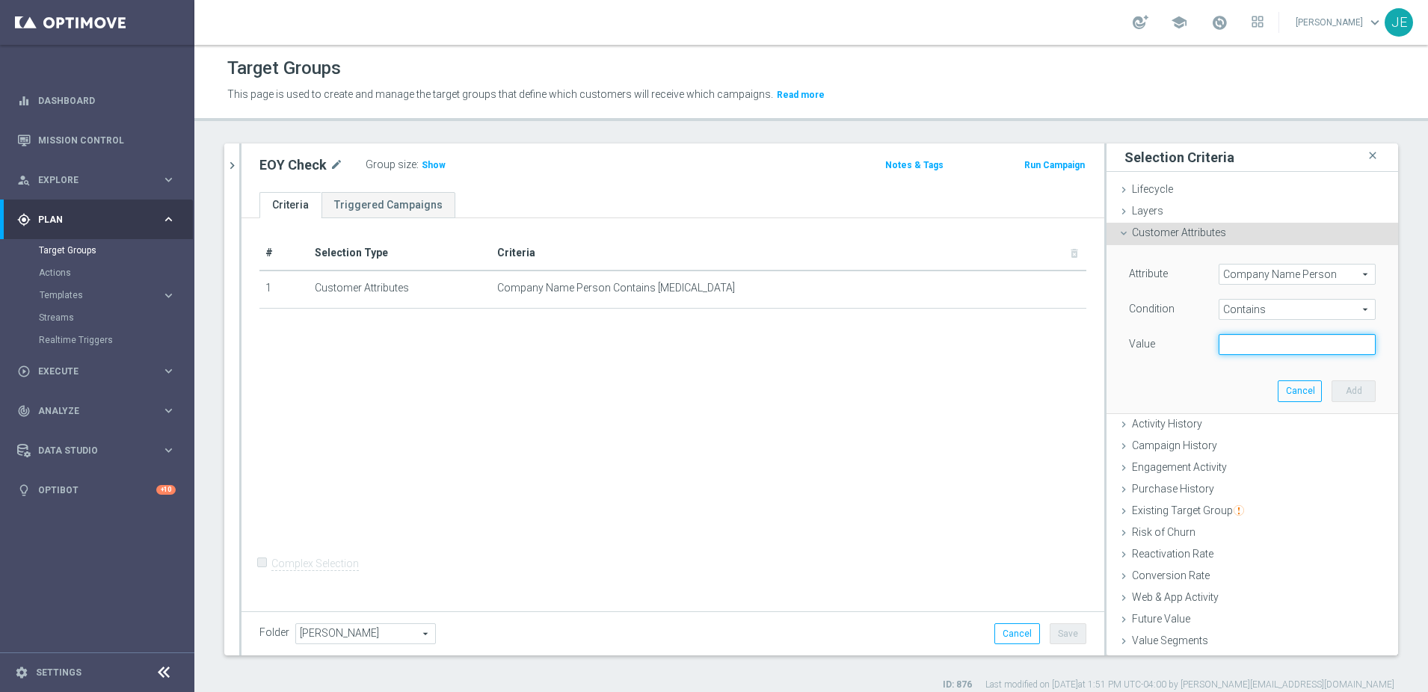
click at [1252, 353] on input "text" at bounding box center [1297, 344] width 157 height 21
click at [804, 423] on div "# Selection Type Criteria delete_forever 1 Customer Attributes Company Name Per…" at bounding box center [672, 412] width 863 height 389
click at [1284, 384] on button "Cancel" at bounding box center [1300, 391] width 44 height 21
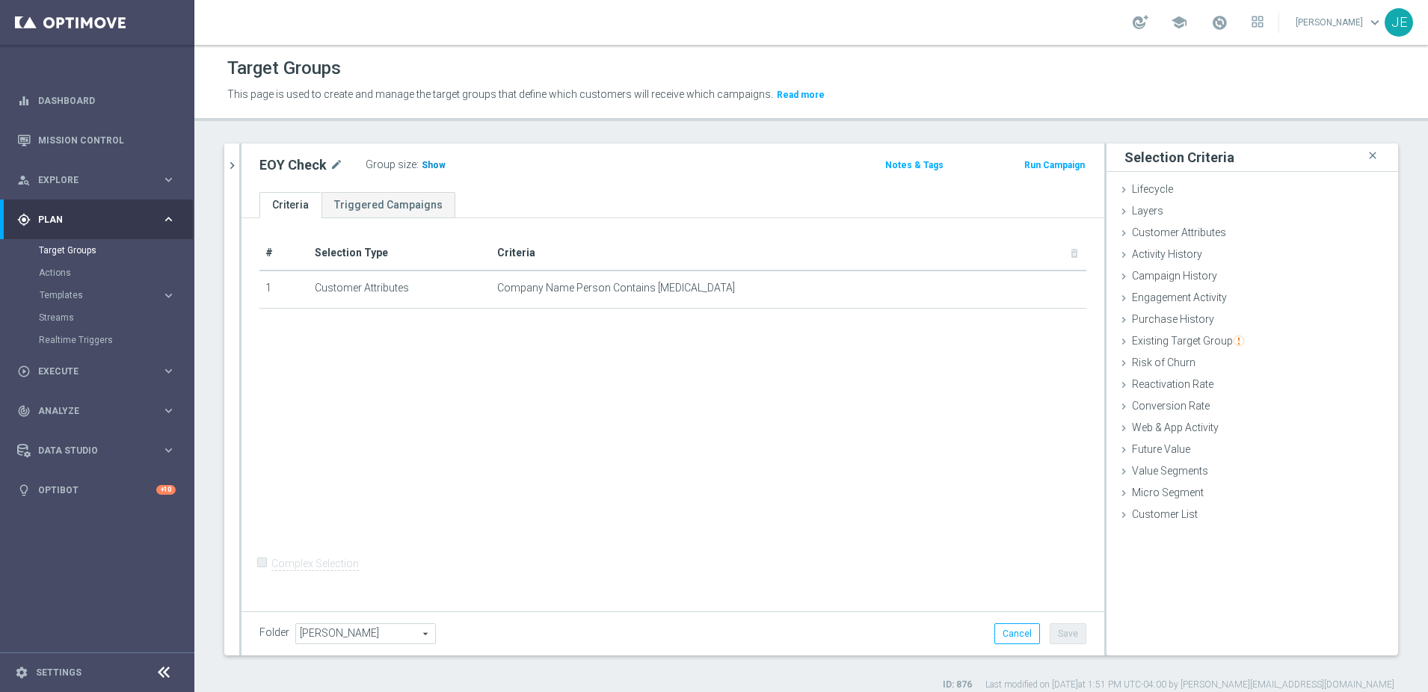
click at [428, 159] on h3 "Show" at bounding box center [433, 165] width 27 height 16
click at [431, 162] on span "619" at bounding box center [431, 167] width 19 height 14
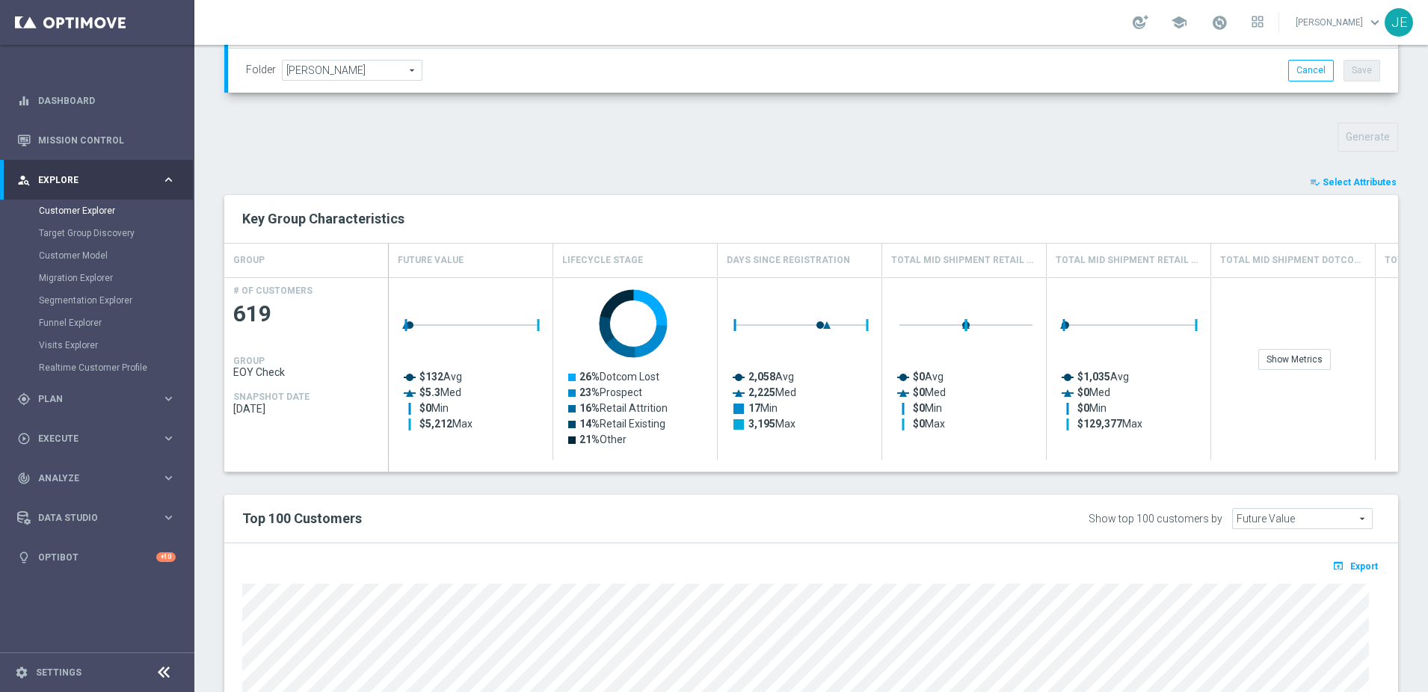
scroll to position [443, 0]
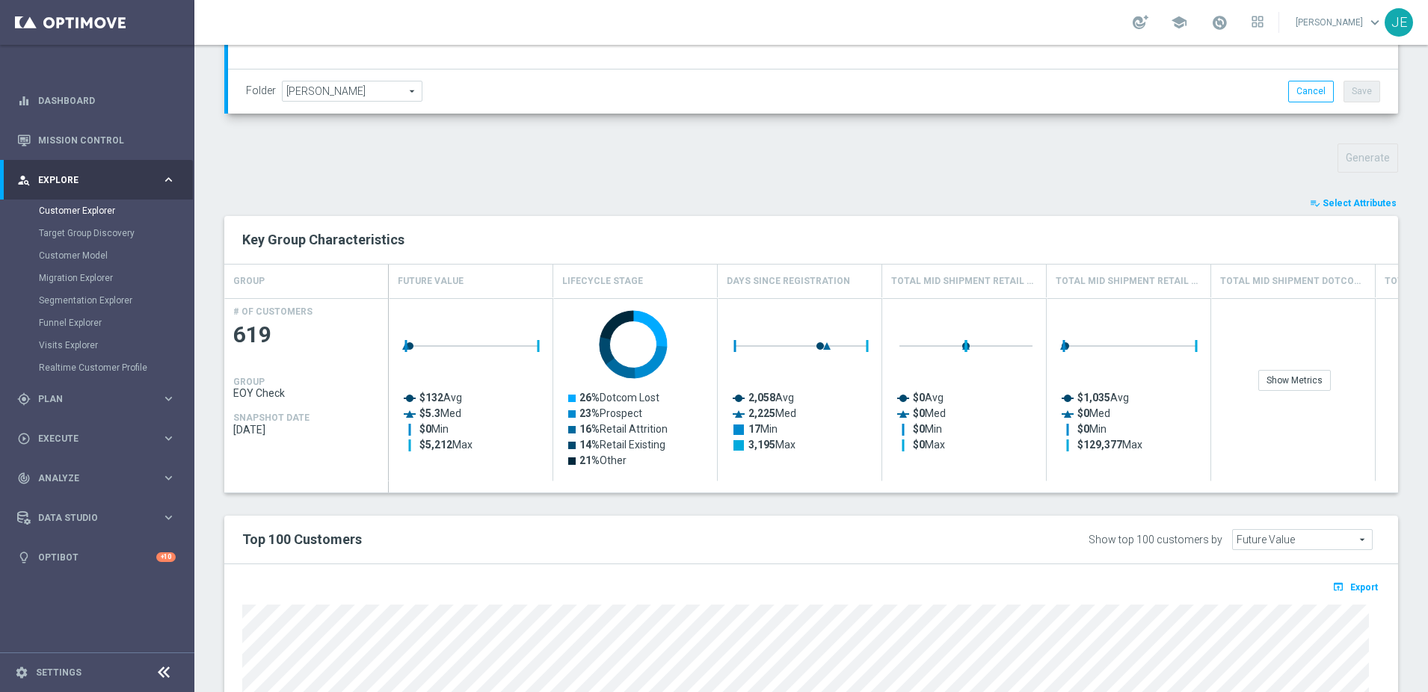
click at [1331, 203] on span "Select Attributes" at bounding box center [1360, 203] width 74 height 10
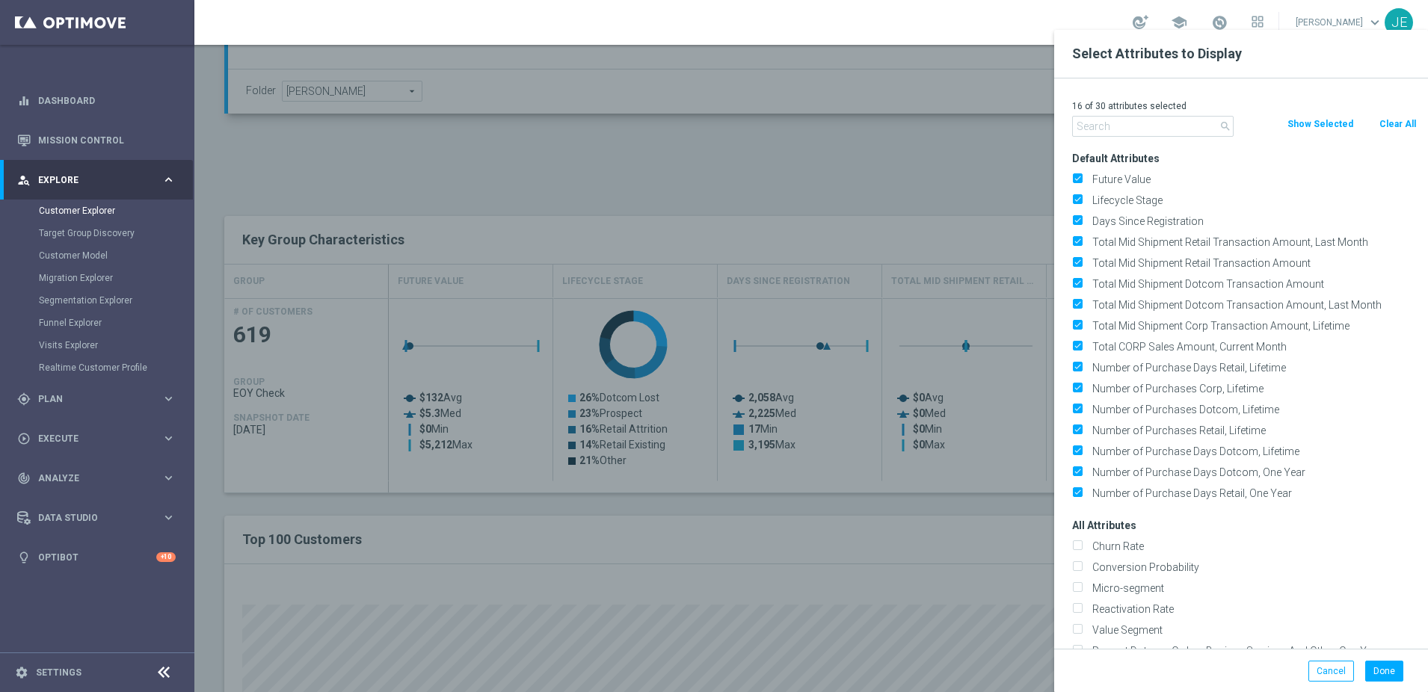
click at [1386, 123] on button "Clear All" at bounding box center [1398, 124] width 40 height 16
checkbox input "false"
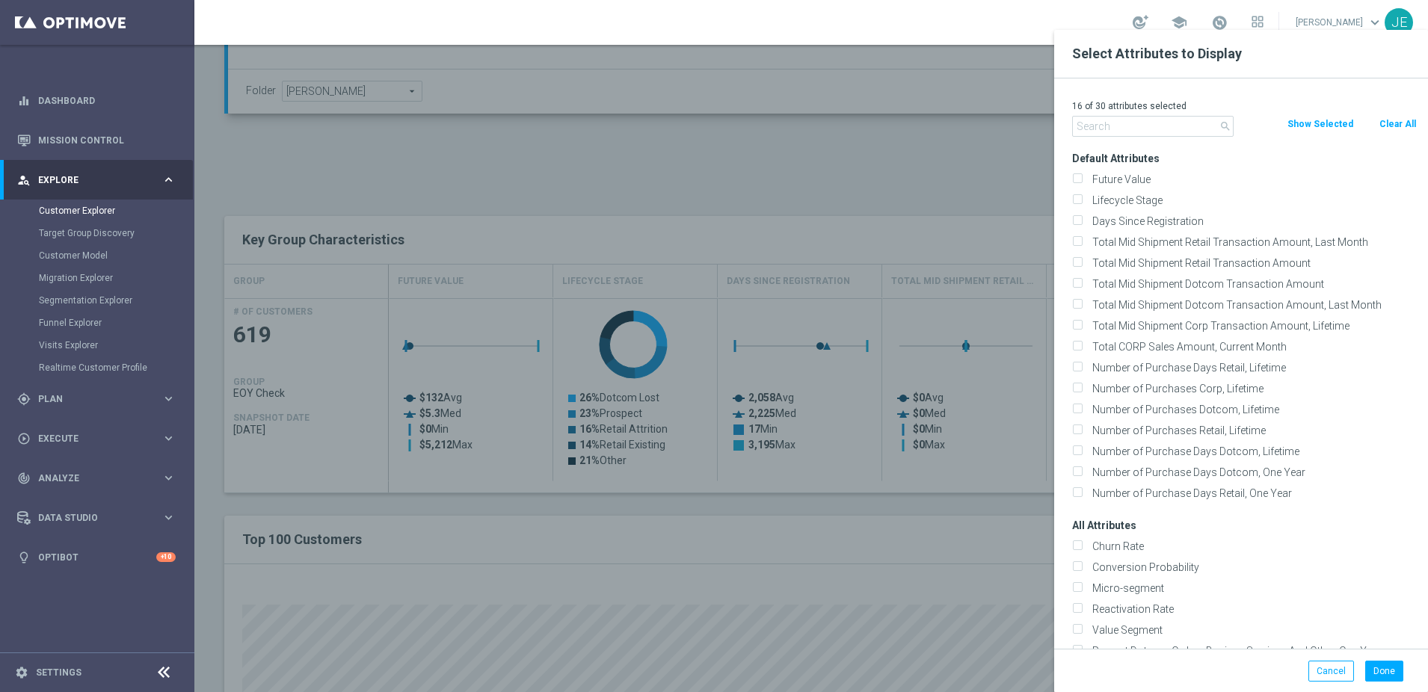
checkbox input "false"
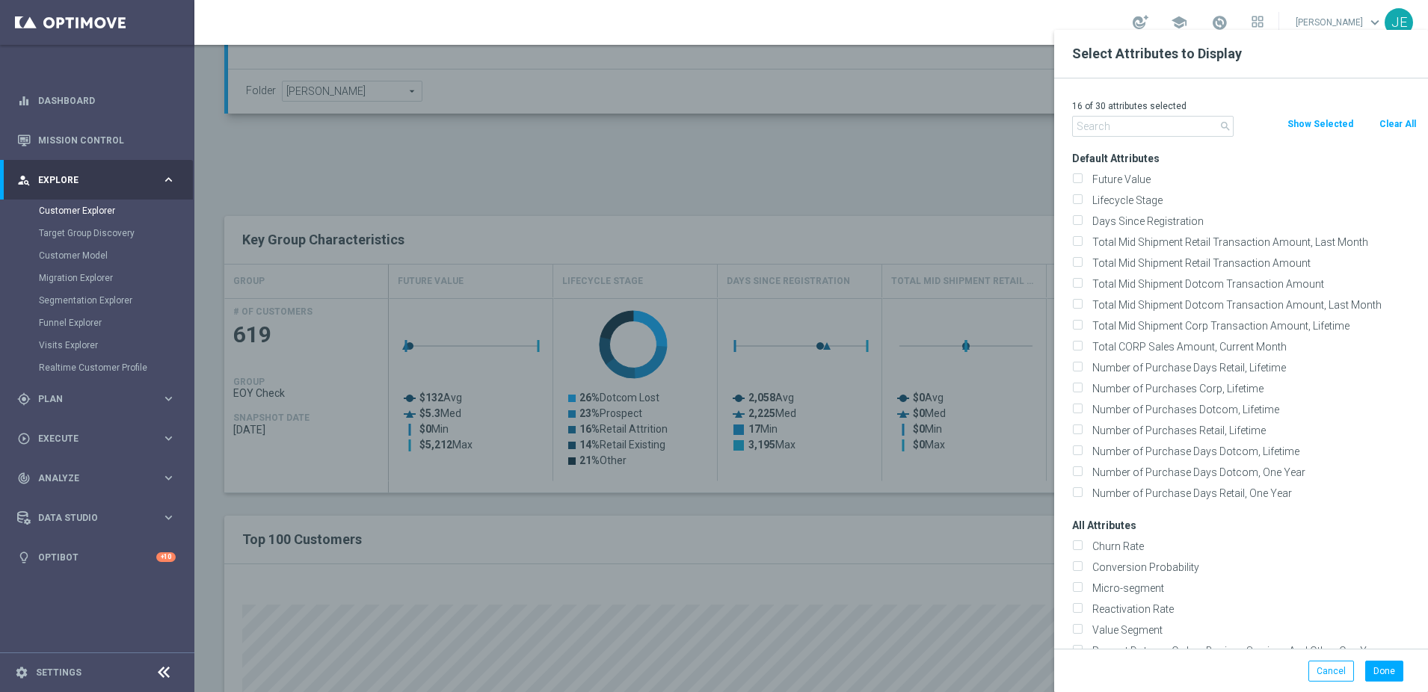
checkbox input "false"
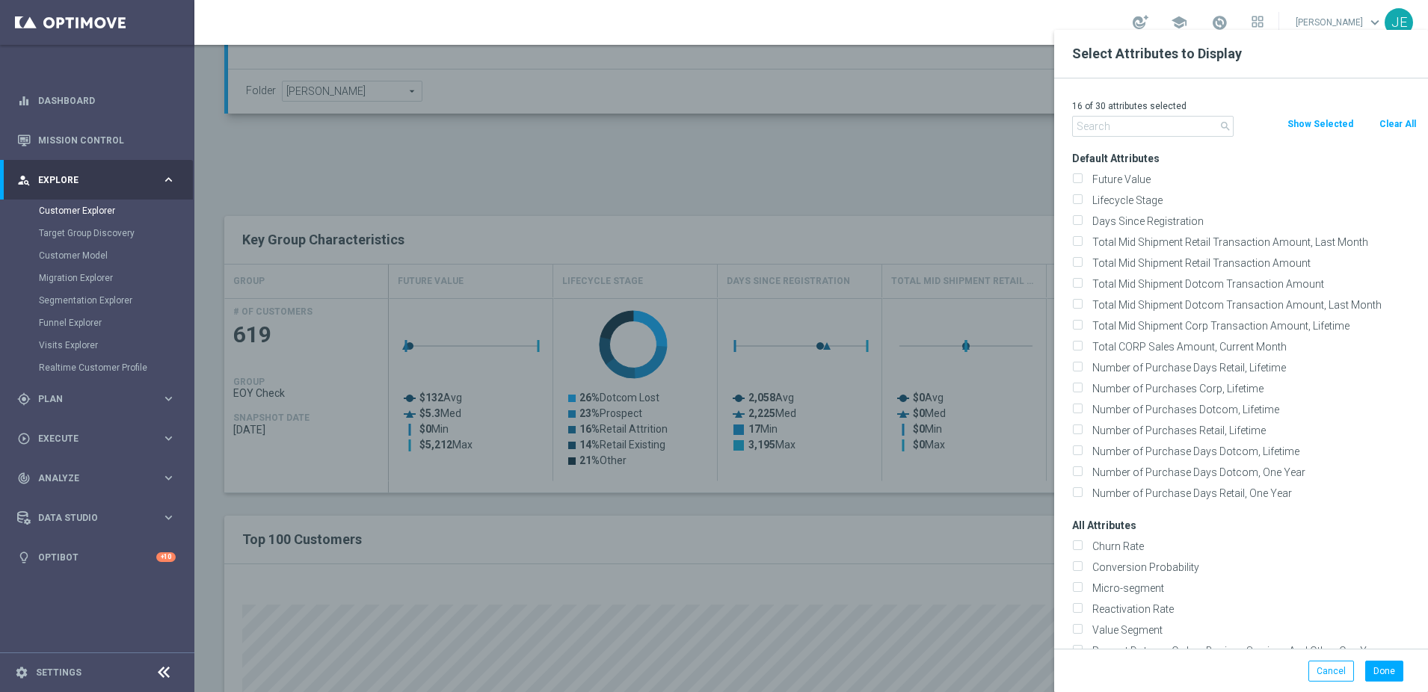
checkbox input "false"
click at [1199, 126] on input "text" at bounding box center [1152, 126] width 161 height 21
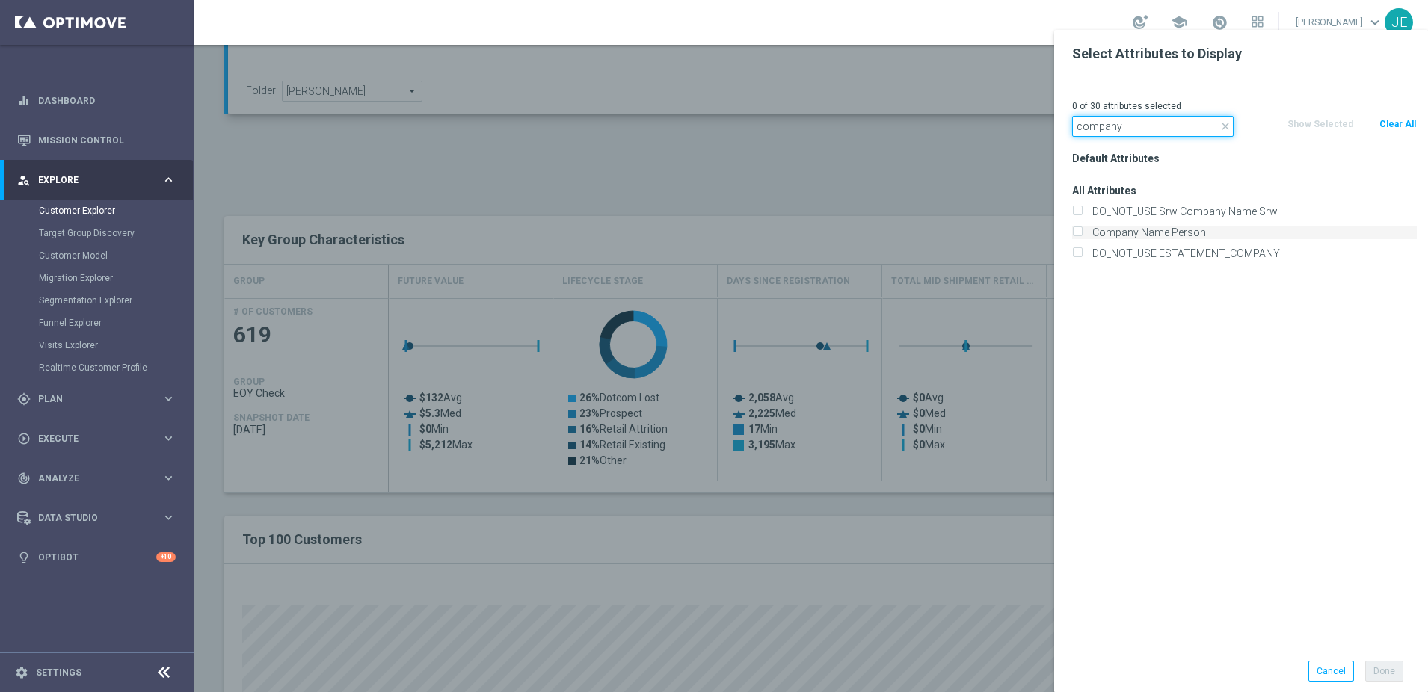
type input "company"
click at [1126, 228] on label "Company Name Person" at bounding box center [1252, 232] width 330 height 13
click at [1082, 230] on input "Company Name Person" at bounding box center [1077, 235] width 10 height 10
checkbox input "true"
click at [1097, 130] on input "company" at bounding box center [1152, 126] width 161 height 21
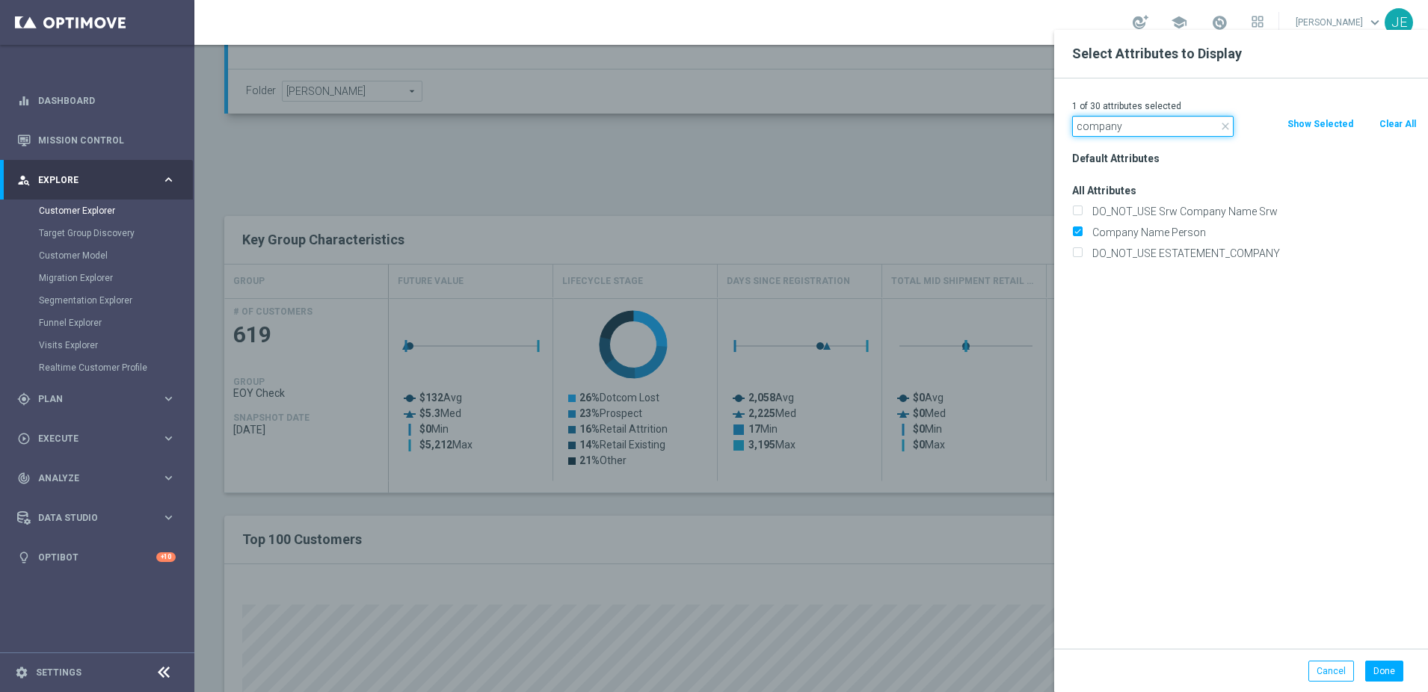
click at [1097, 130] on input "company" at bounding box center [1152, 126] width 161 height 21
type input "email ad"
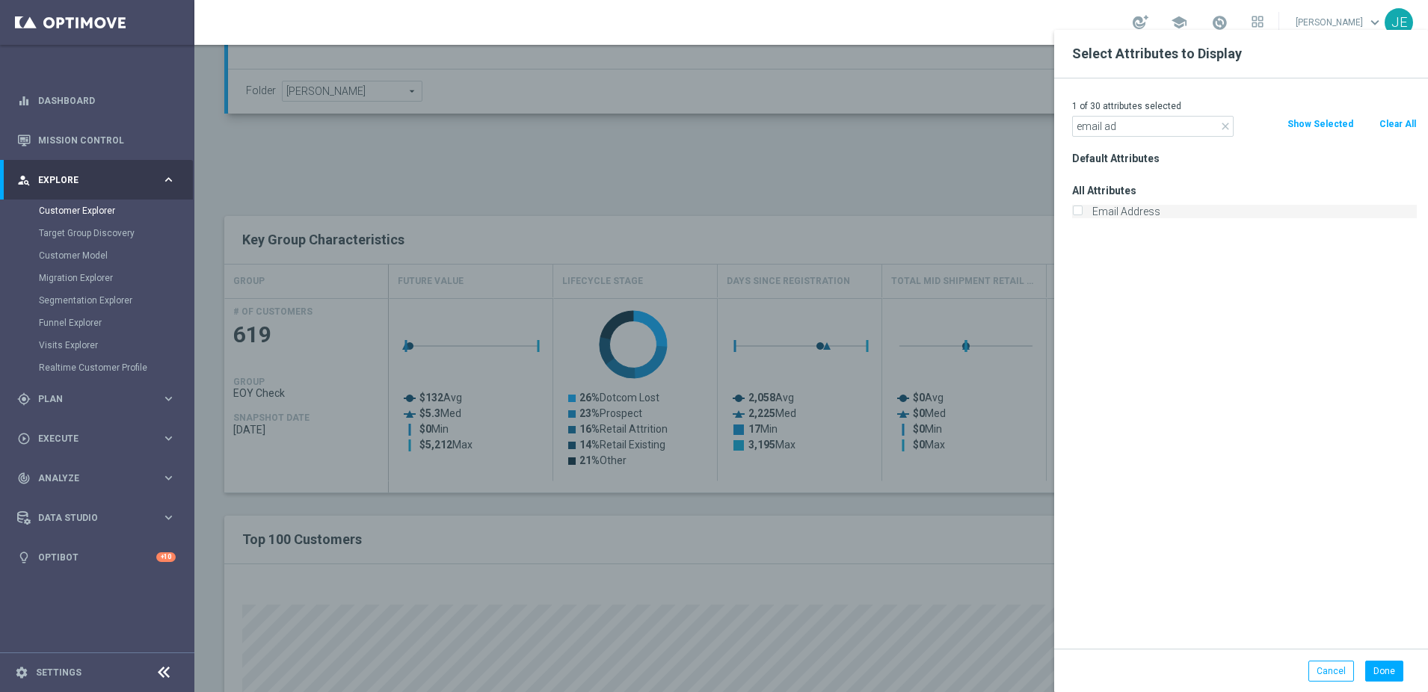
click at [1104, 208] on label "Email Address" at bounding box center [1252, 211] width 330 height 13
click at [1082, 209] on input "Email Address" at bounding box center [1077, 214] width 10 height 10
checkbox input "true"
click at [1377, 662] on button "Done" at bounding box center [1384, 671] width 38 height 21
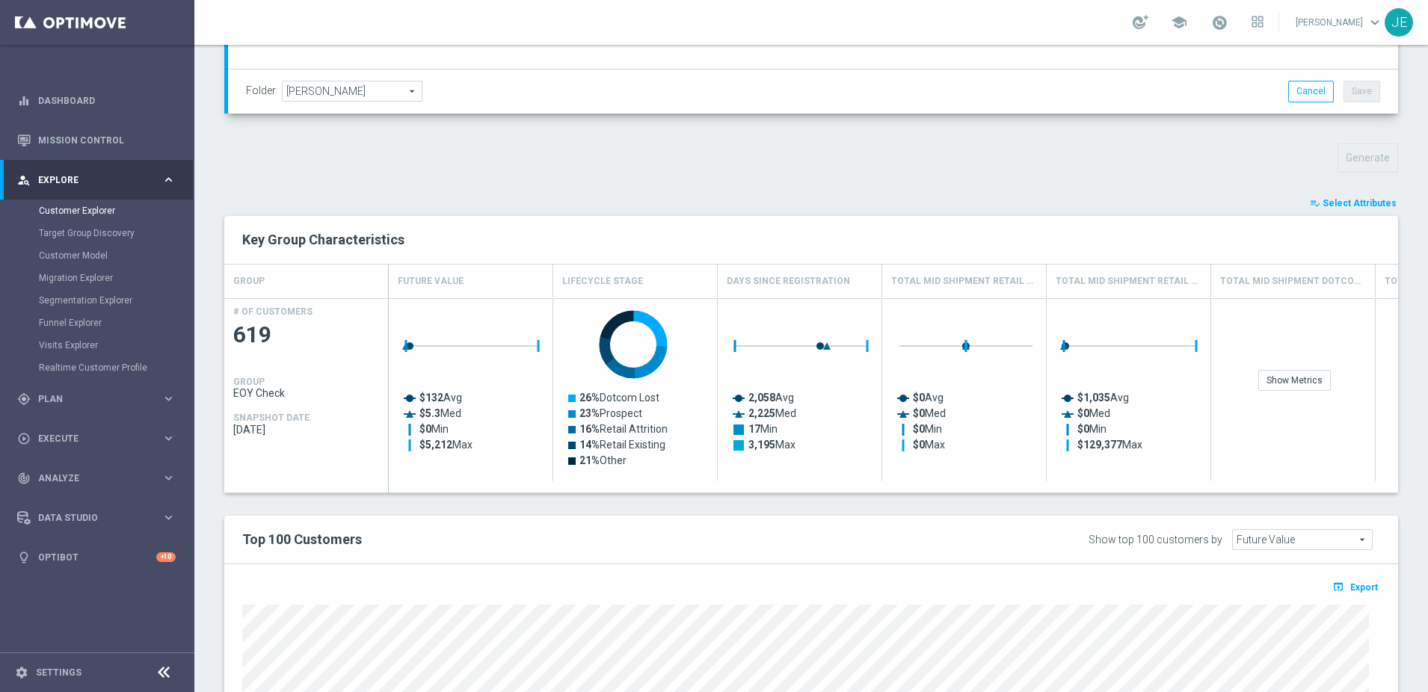
type input "Search"
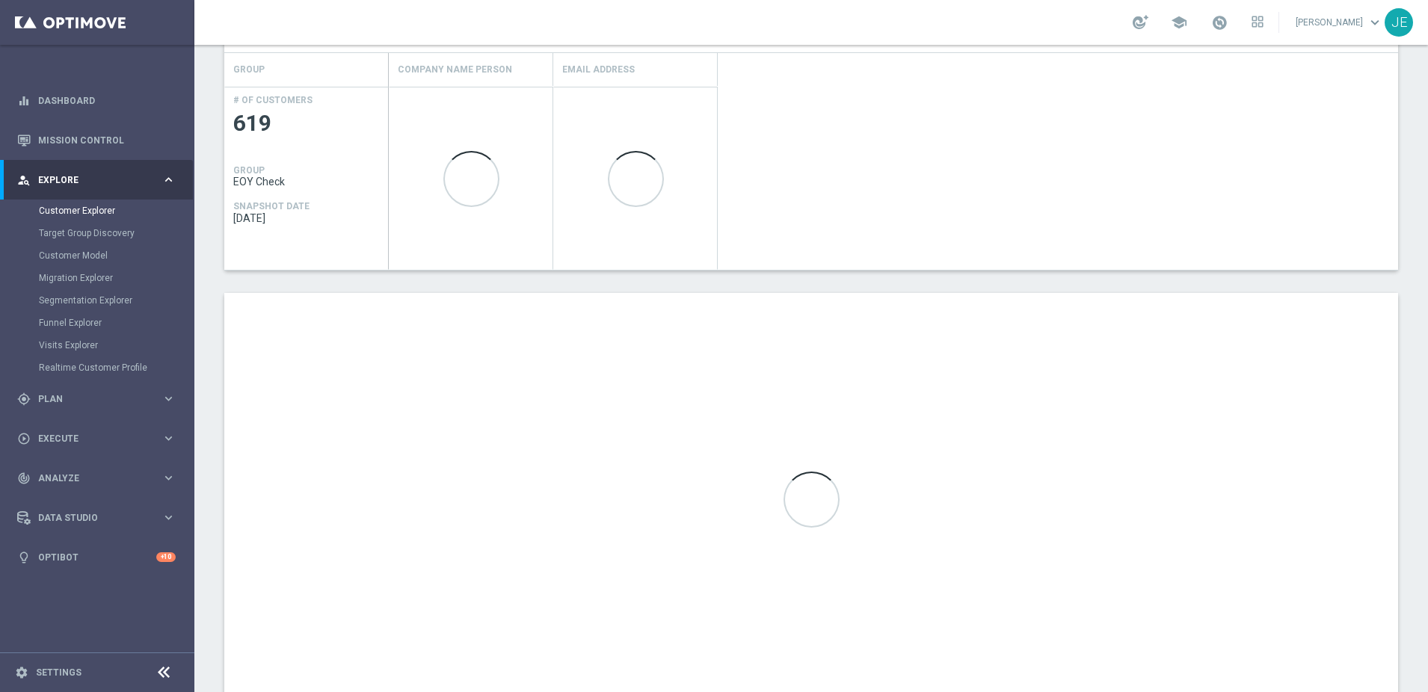
scroll to position [706, 0]
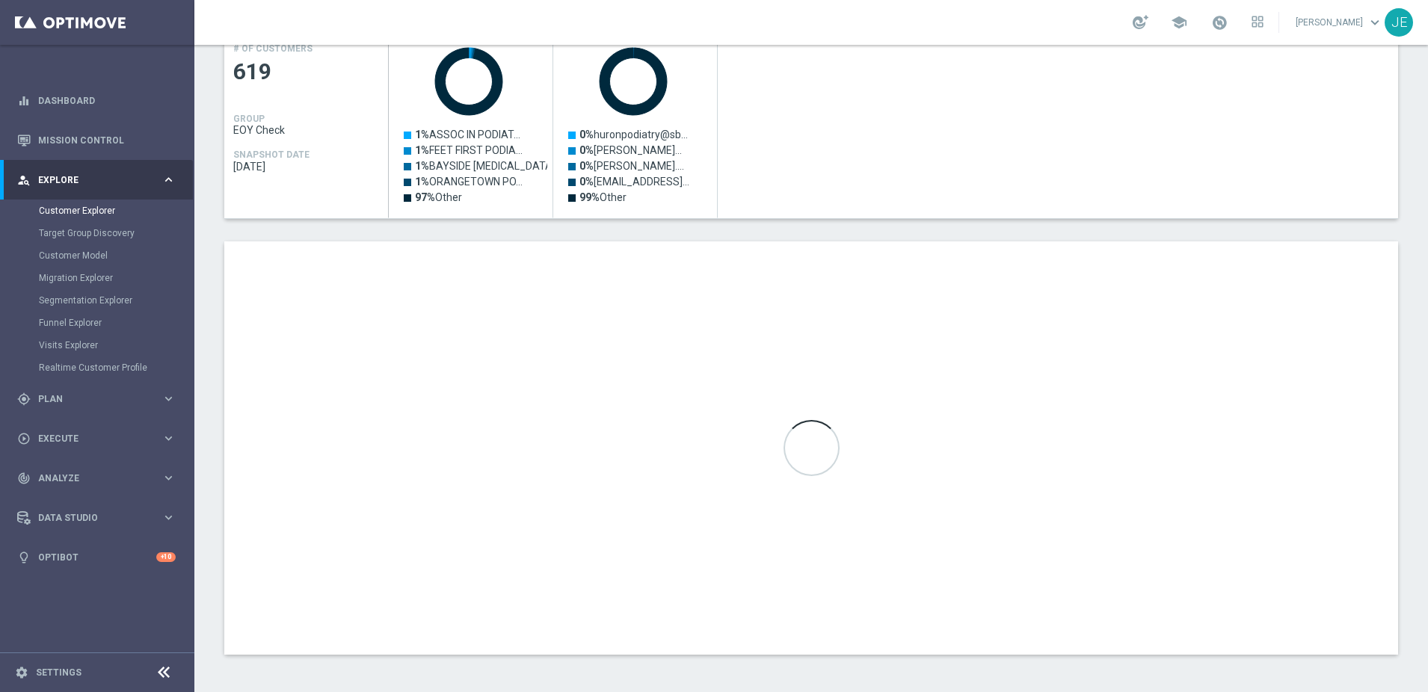
click at [167, 674] on icon at bounding box center [164, 673] width 18 height 18
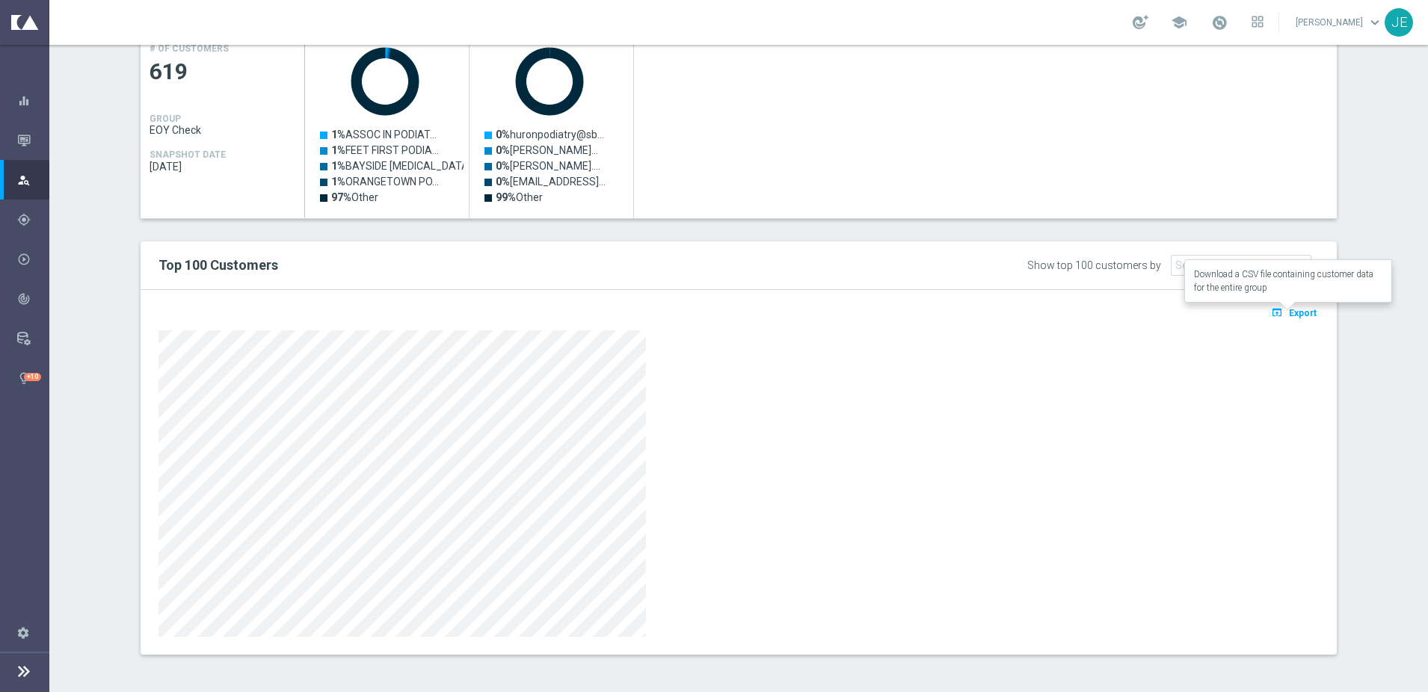
click at [1289, 310] on span "Export" at bounding box center [1303, 313] width 28 height 10
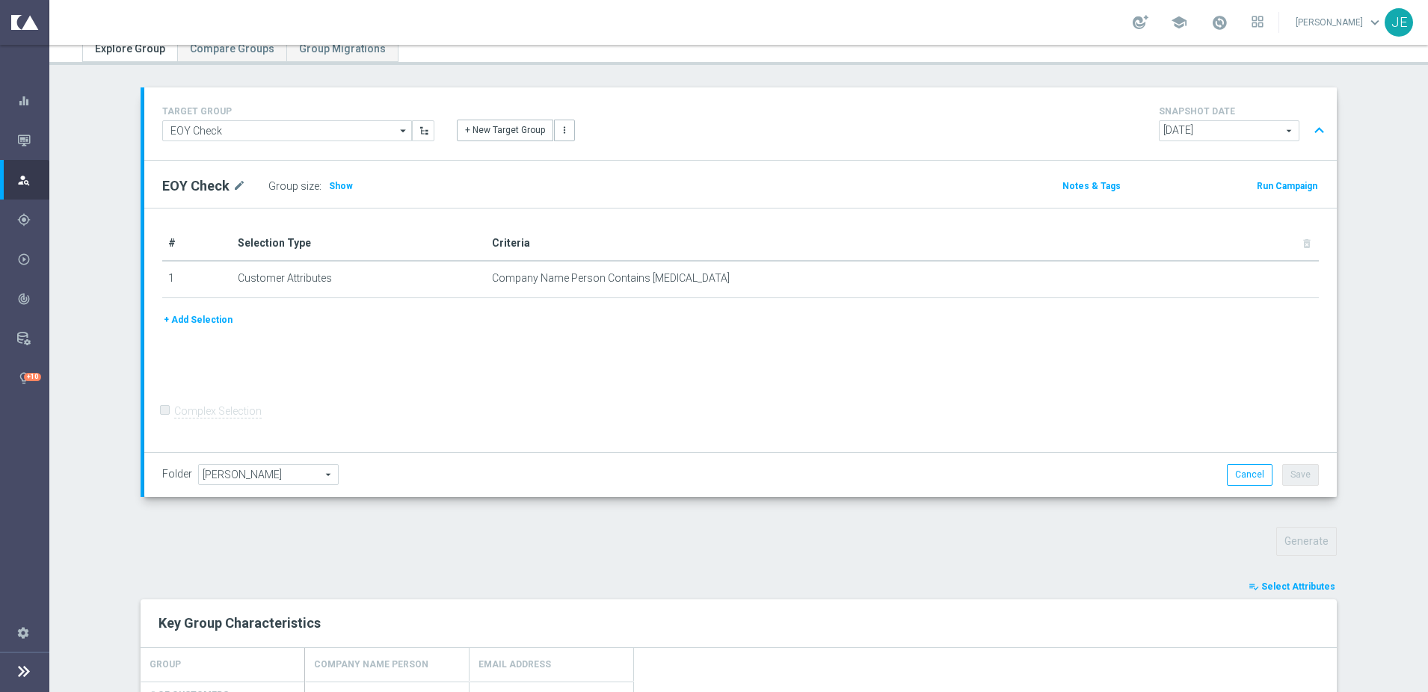
scroll to position [0, 0]
